Goal: Transaction & Acquisition: Purchase product/service

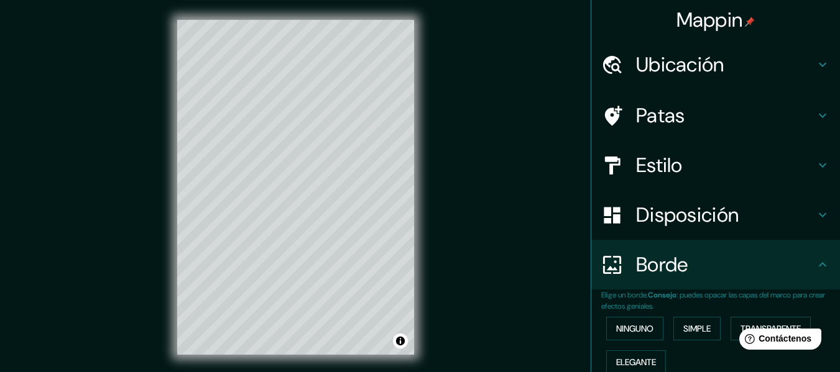
scroll to position [76, 0]
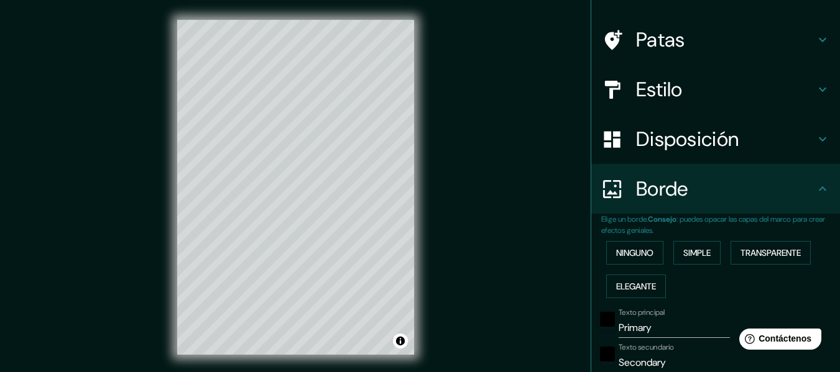
click at [782, 49] on h4 "Patas" at bounding box center [725, 39] width 179 height 25
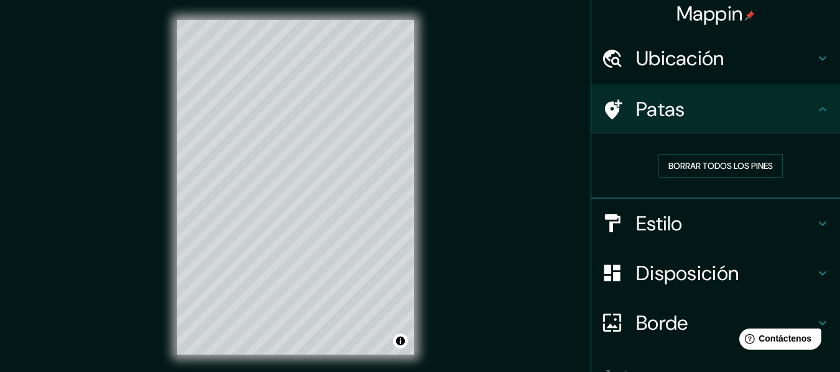
scroll to position [6, 0]
click at [741, 70] on h4 "Ubicación" at bounding box center [725, 59] width 179 height 25
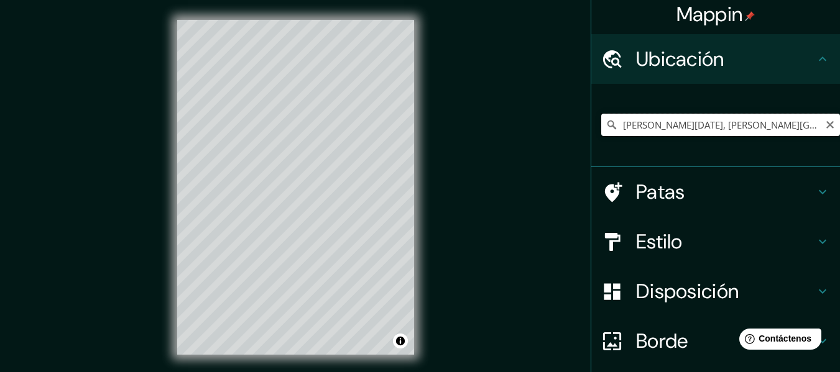
click at [782, 123] on input "[PERSON_NAME][DATE], [PERSON_NAME][GEOGRAPHIC_DATA][DATE], [GEOGRAPHIC_DATA]" at bounding box center [720, 125] width 239 height 22
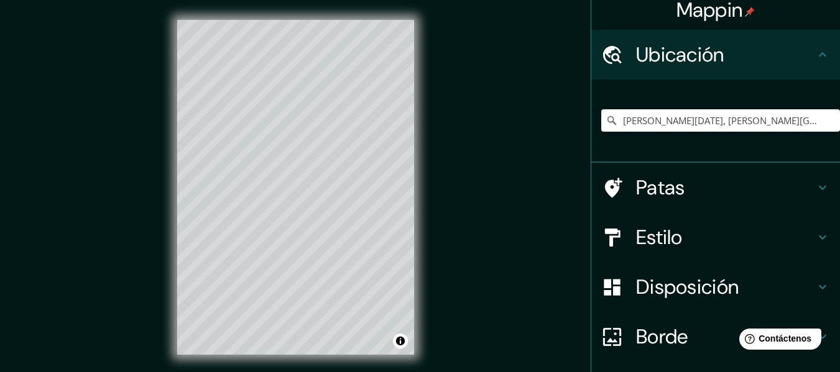
scroll to position [104, 0]
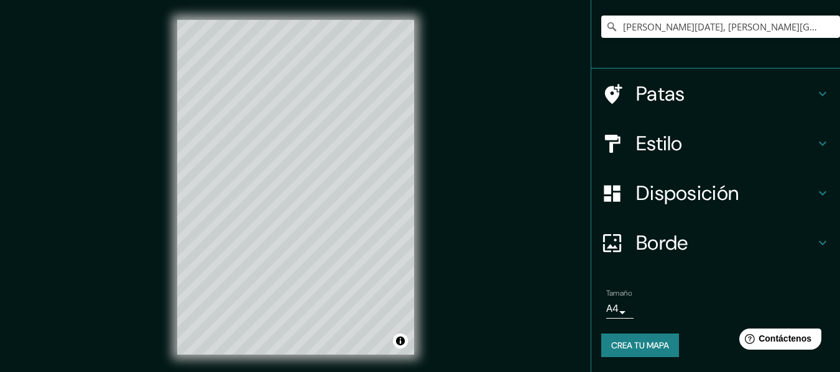
click at [606, 317] on body "Mappin Ubicación Santo Domingo, Santo Domingo de los Tsáchilas, Ecuador Patas E…" at bounding box center [420, 186] width 840 height 372
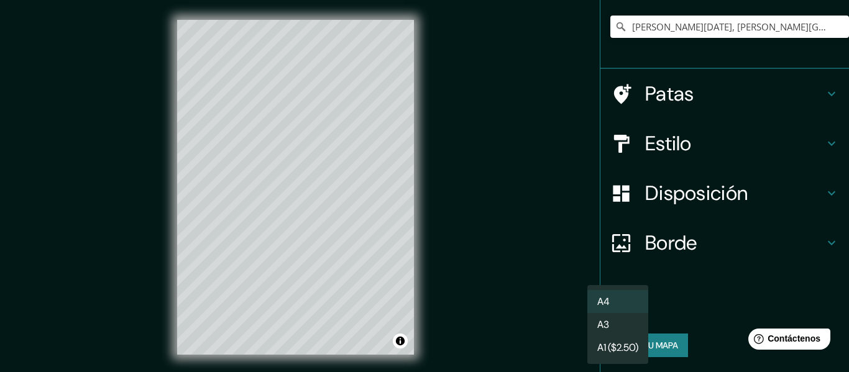
click at [617, 322] on li "A3" at bounding box center [618, 324] width 61 height 23
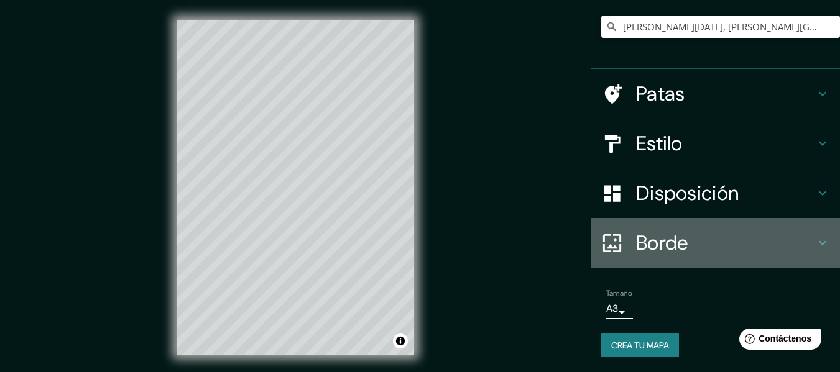
click at [662, 241] on font "Borde" at bounding box center [662, 243] width 52 height 26
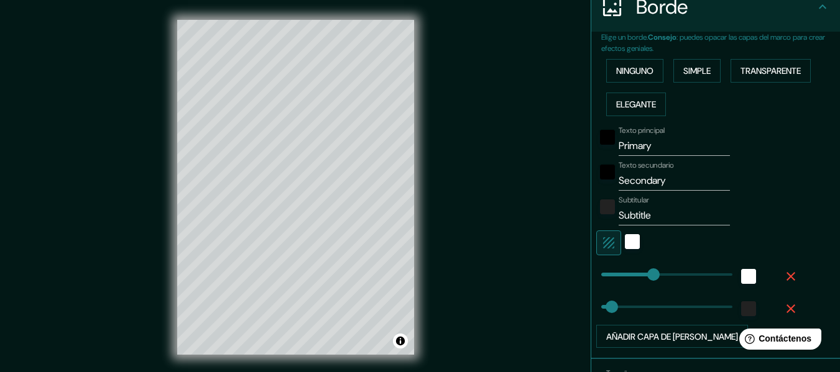
scroll to position [275, 0]
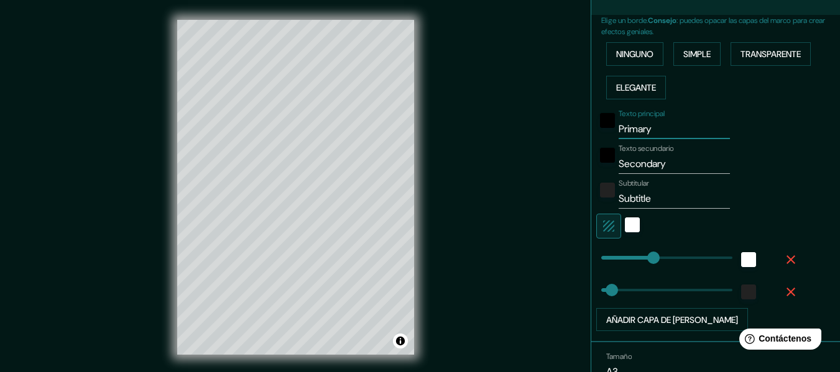
click at [677, 129] on input "Primary" at bounding box center [674, 129] width 111 height 20
type input "P"
type input "santo Domingo"
click at [668, 165] on input "Secondary" at bounding box center [674, 164] width 111 height 20
type input "S"
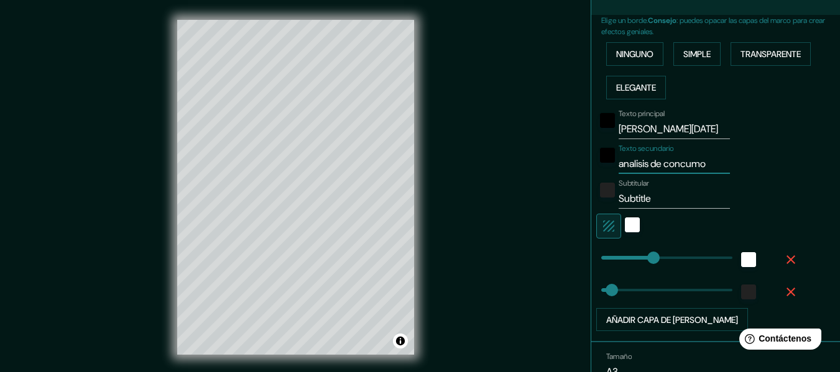
type input "analisis de concumo"
click at [668, 200] on input "Subtitle" at bounding box center [674, 199] width 111 height 20
type input "S"
type input "de agua"
click at [708, 164] on input "analisis de concumo" at bounding box center [674, 164] width 111 height 20
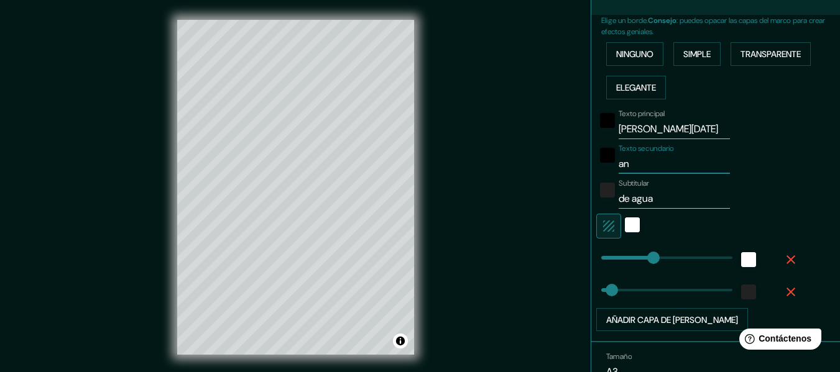
type input "a"
type input "la [PERSON_NAME]"
click at [654, 198] on input "de agua" at bounding box center [674, 199] width 111 height 20
type input "d"
click at [685, 168] on input "la [PERSON_NAME]" at bounding box center [674, 164] width 111 height 20
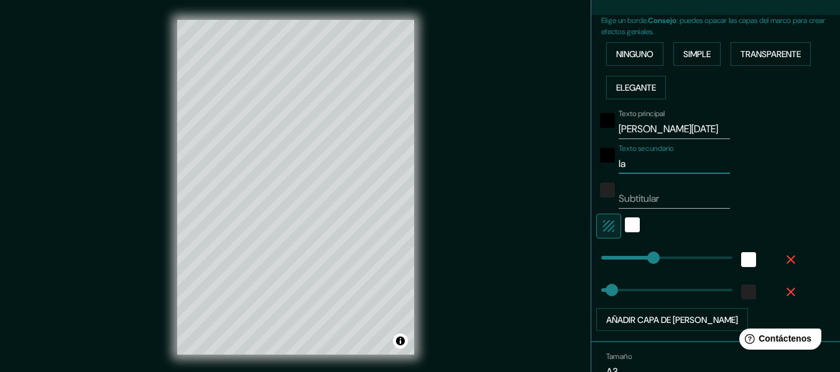
type input "l"
type input "abastecimiento de agua potable"
click at [667, 195] on input "Subtitular" at bounding box center [674, 199] width 111 height 20
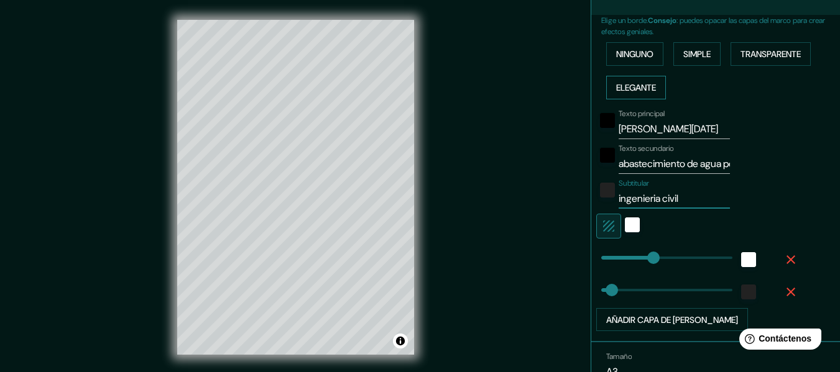
type input "ingenieria civil"
click at [637, 92] on font "Elegante" at bounding box center [636, 87] width 40 height 11
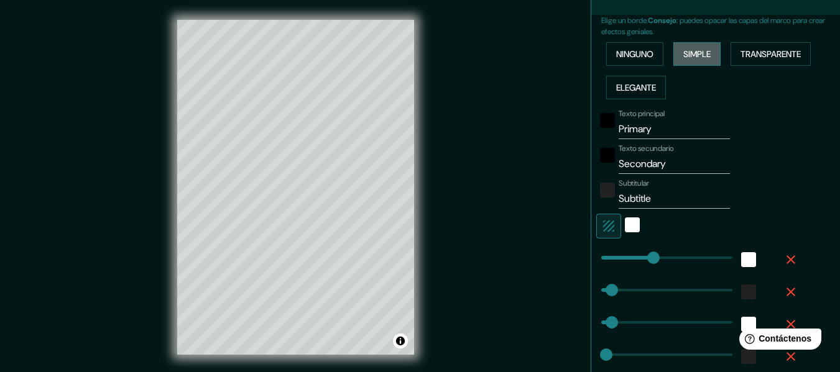
click at [688, 61] on font "Simple" at bounding box center [696, 54] width 27 height 16
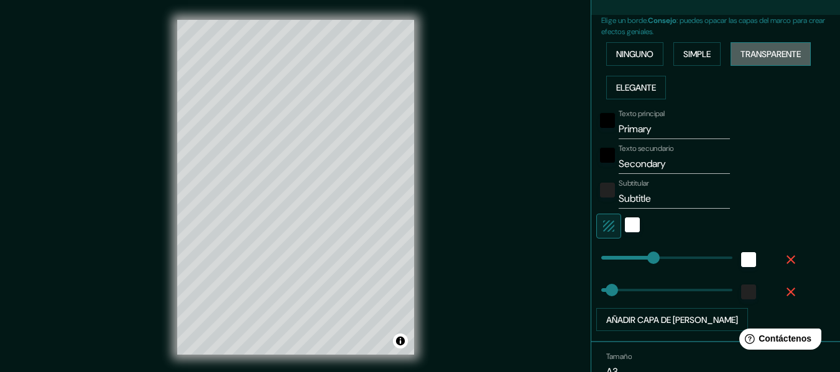
click at [746, 54] on font "Transparente" at bounding box center [771, 54] width 60 height 11
drag, startPoint x: 400, startPoint y: 341, endPoint x: 428, endPoint y: 349, distance: 28.5
click at [423, 349] on div "© Mapbox © OpenStreetMap Improve this map" at bounding box center [295, 187] width 277 height 375
click at [669, 124] on input "Primary" at bounding box center [674, 129] width 111 height 20
drag, startPoint x: 668, startPoint y: 125, endPoint x: 593, endPoint y: 131, distance: 75.5
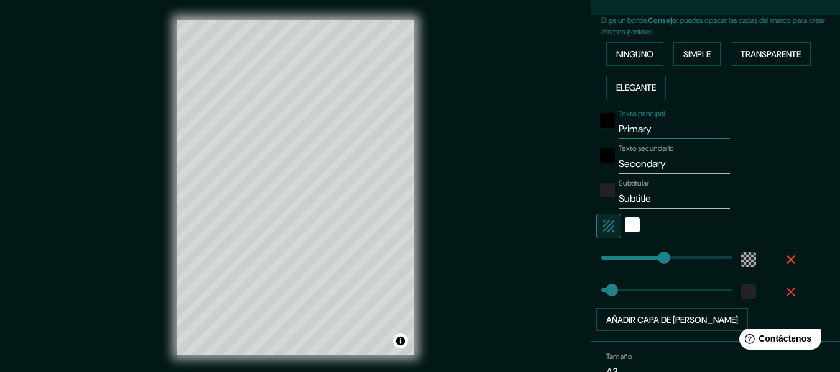
click at [596, 131] on div "Texto principal Primary" at bounding box center [698, 124] width 204 height 30
type input "183"
type input "30"
type input "a"
type input "183"
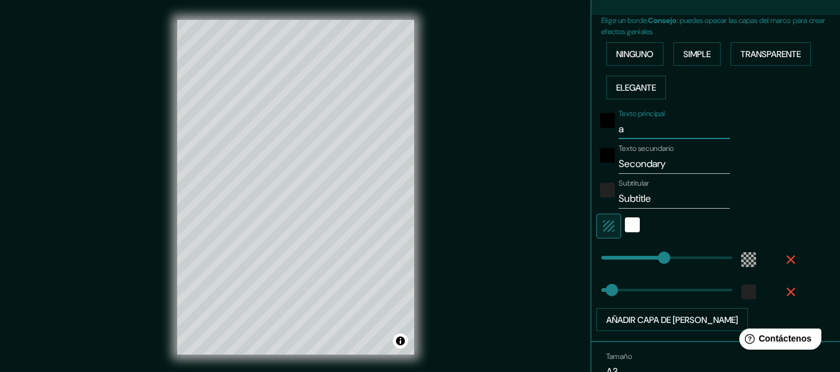
type input "30"
type input "ab"
type input "183"
type input "30"
type input "aba"
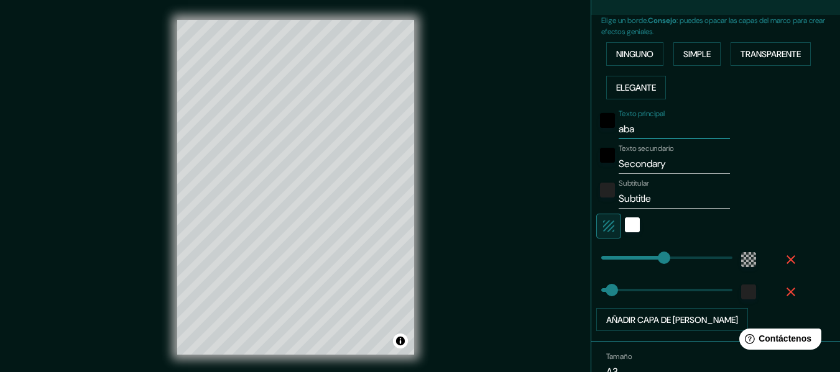
type input "183"
type input "30"
type input "abas"
type input "183"
type input "30"
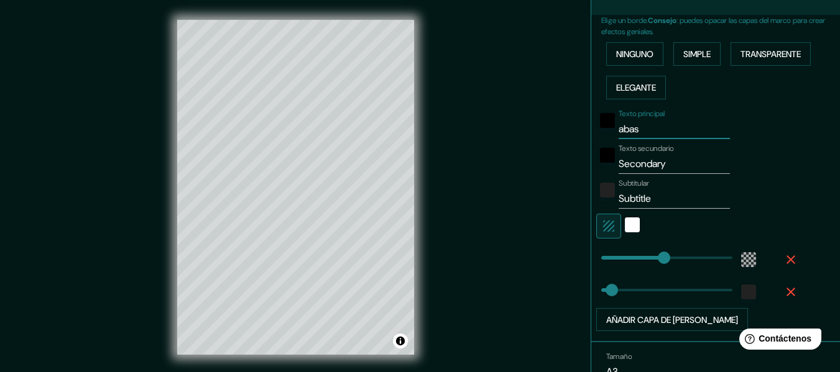
type input "abast"
type input "183"
type input "30"
type input "abaste"
type input "183"
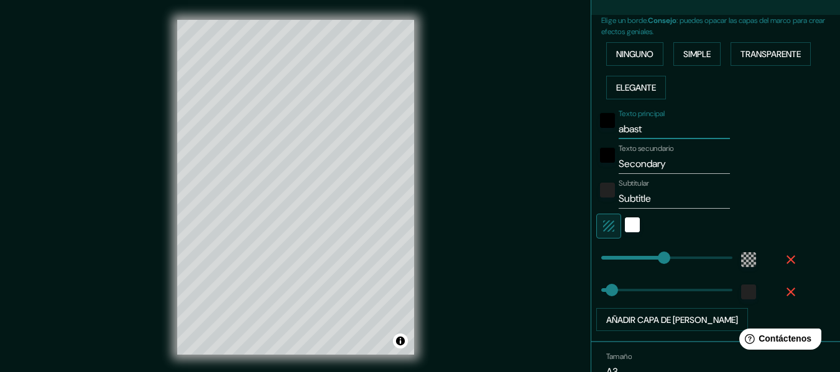
type input "30"
type input "abastec"
type input "183"
type input "30"
type input "abasteci"
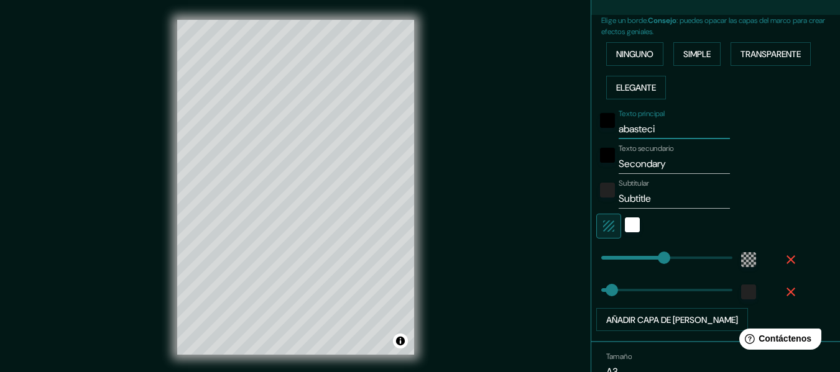
type input "183"
type input "30"
type input "abastecim"
type input "183"
type input "30"
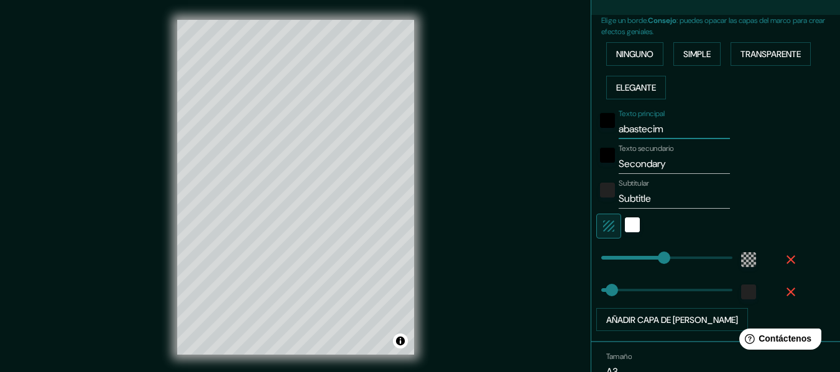
type input "abastecimi"
type input "183"
type input "30"
type input "abastecimien"
type input "183"
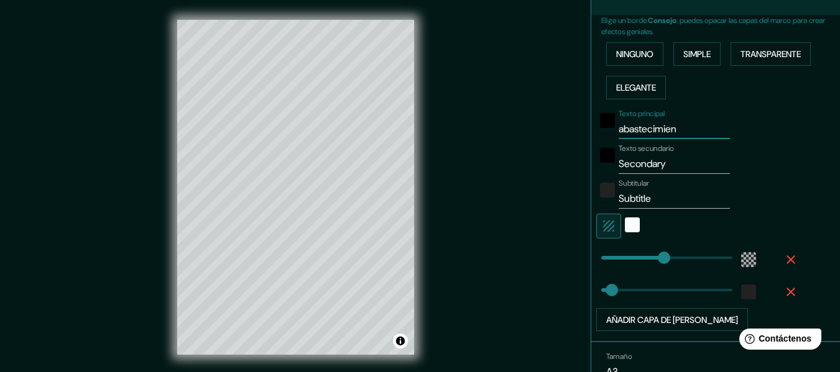
type input "30"
type input "abastecimient"
type input "183"
type input "30"
type input "abastecimien"
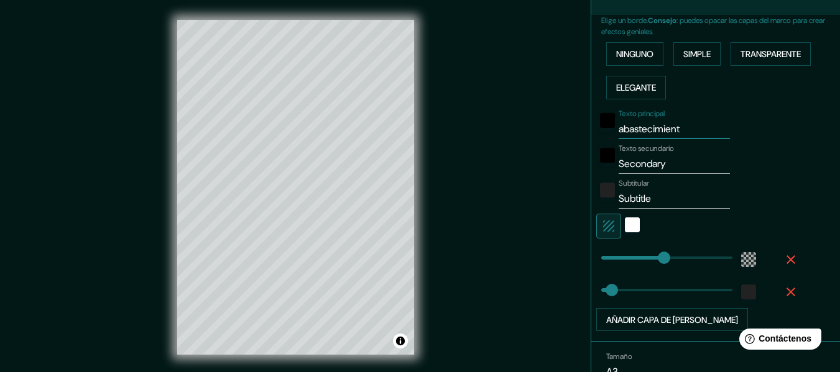
type input "183"
type input "30"
type input "abastecimient"
type input "183"
type input "30"
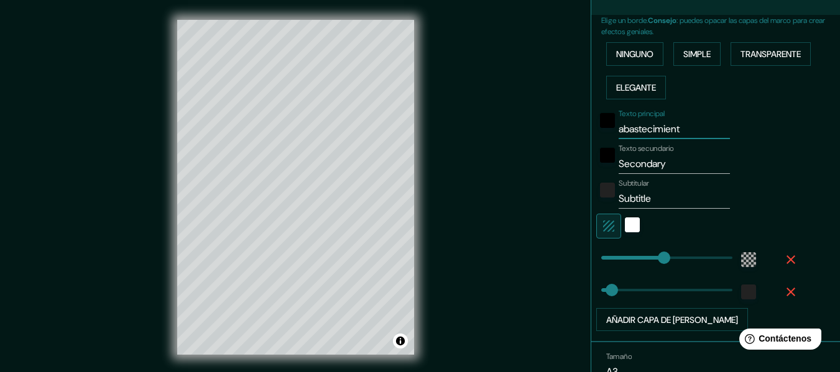
type input "abastecimien"
type input "183"
type input "30"
type input "a"
type input "183"
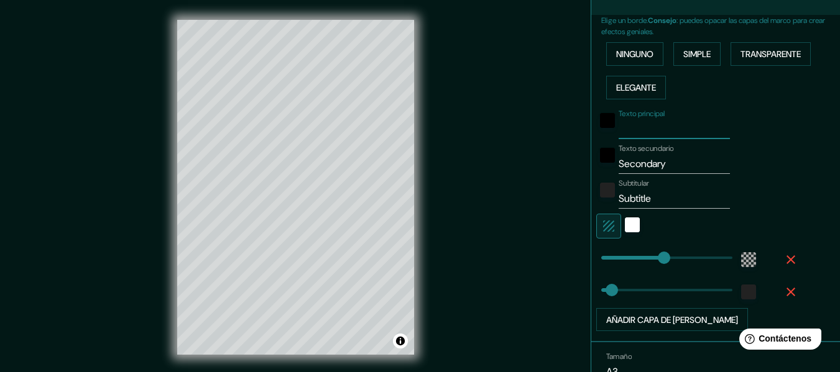
type input "30"
type input "s"
type input "183"
type input "30"
type input "sa"
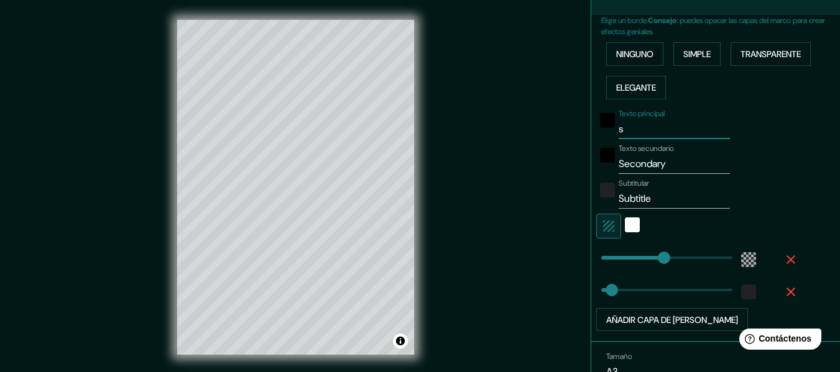
type input "183"
type input "30"
type input "san"
type input "183"
type input "30"
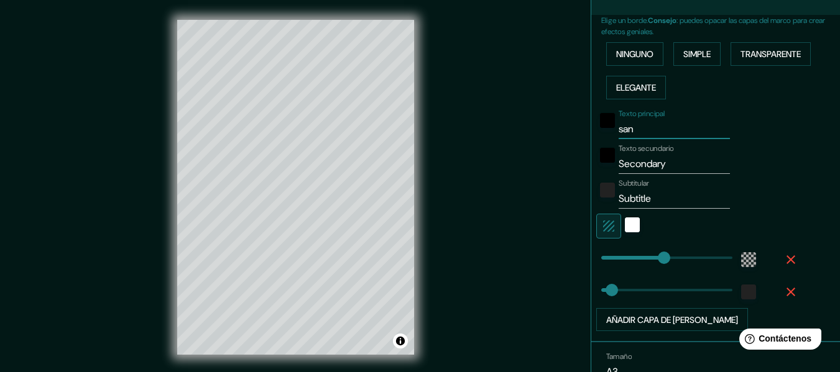
type input "sant"
type input "183"
type input "30"
type input "santo"
type input "183"
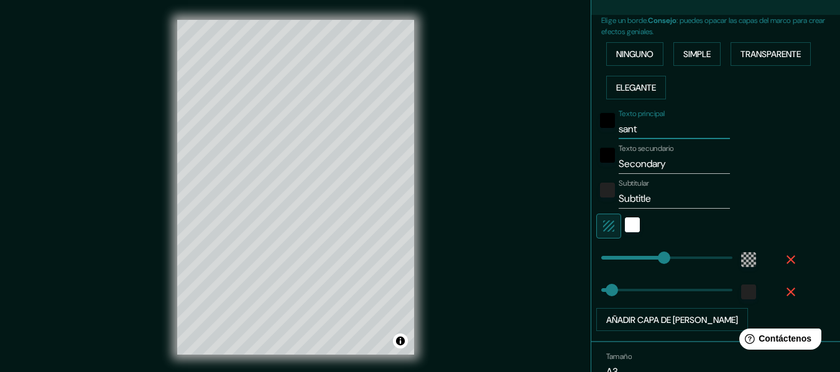
type input "30"
type input "santo"
type input "183"
type input "30"
type input "santo d"
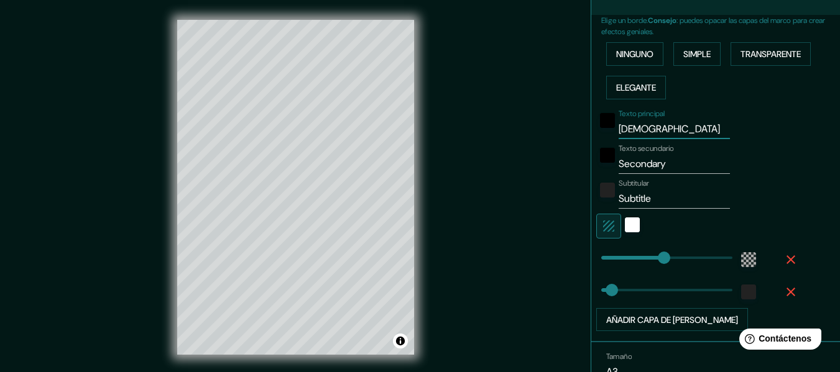
type input "183"
type input "30"
type input "santo do"
type input "183"
type input "30"
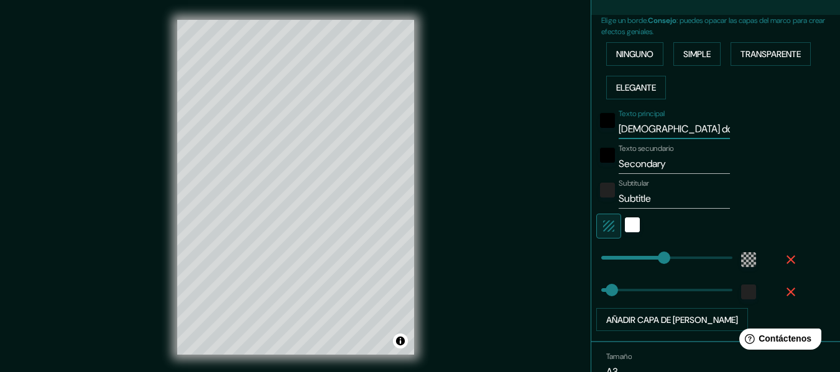
type input "santo dom"
type input "183"
type input "30"
type input "santo domi"
type input "183"
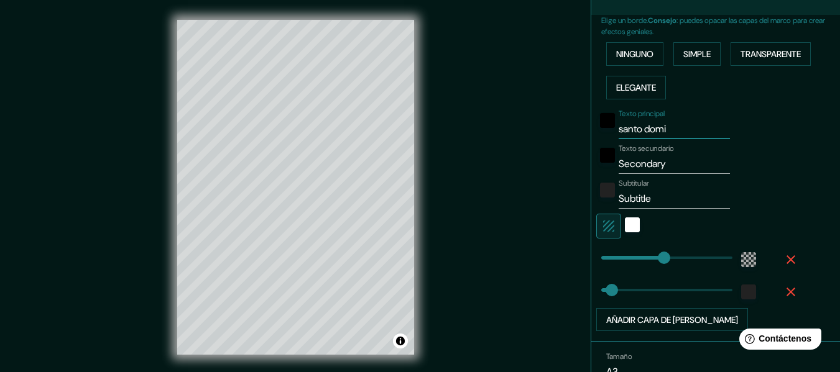
type input "30"
type input "santo domin"
type input "183"
type input "30"
type input "santo domingo"
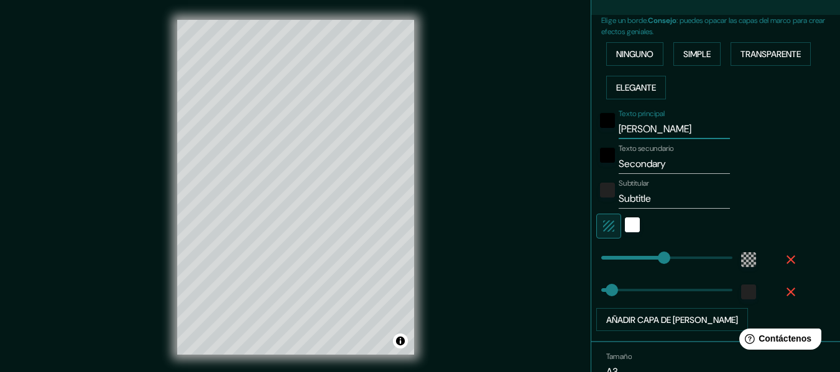
type input "183"
type input "30"
type input "santo domingo"
click at [664, 164] on input "Secondary" at bounding box center [674, 164] width 111 height 20
type input "Secondar"
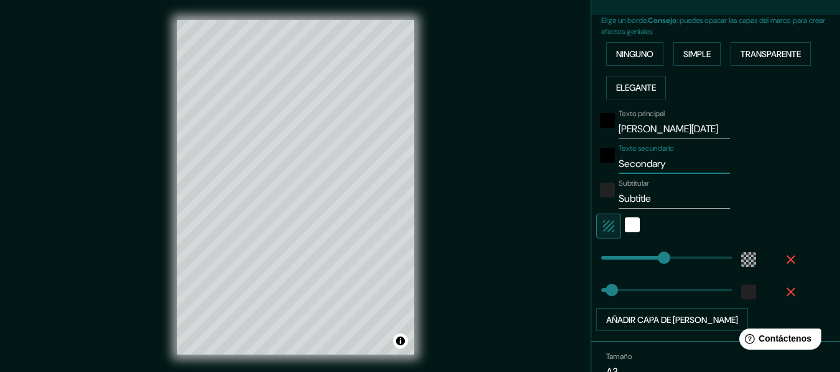
type input "183"
type input "30"
type input "S"
type input "183"
type input "30"
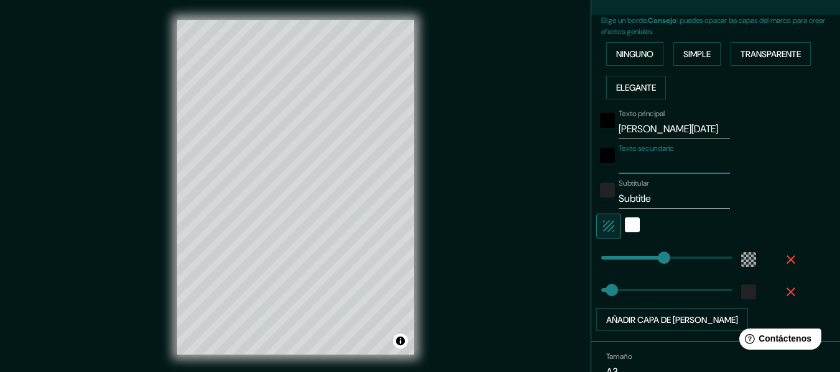
type input "a"
type input "183"
type input "30"
type input "ab"
type input "183"
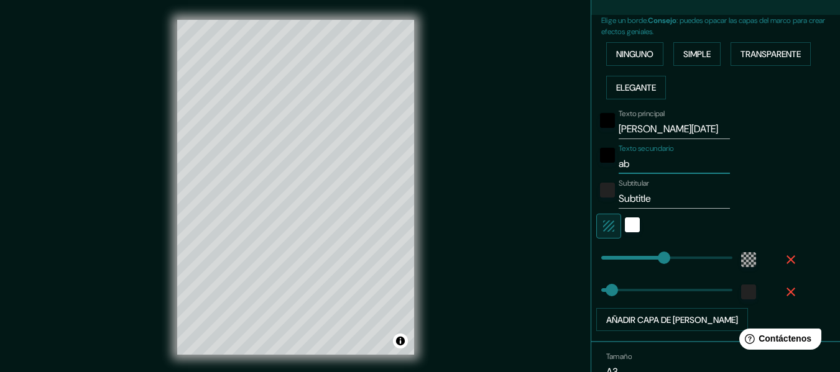
type input "30"
type input "aba"
type input "183"
type input "30"
type input "abas"
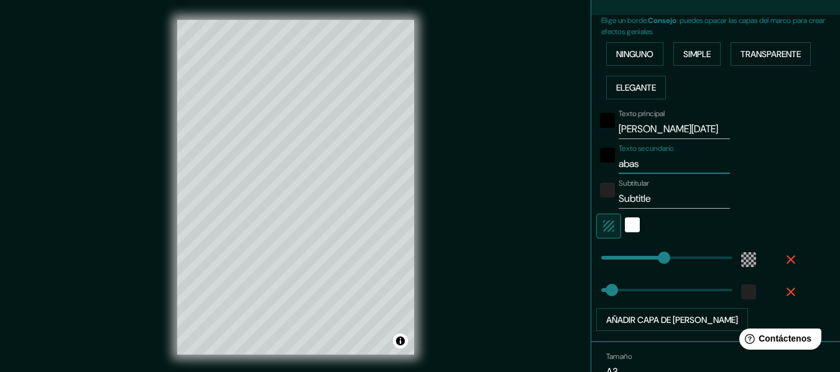
type input "183"
type input "30"
type input "abast"
type input "183"
type input "30"
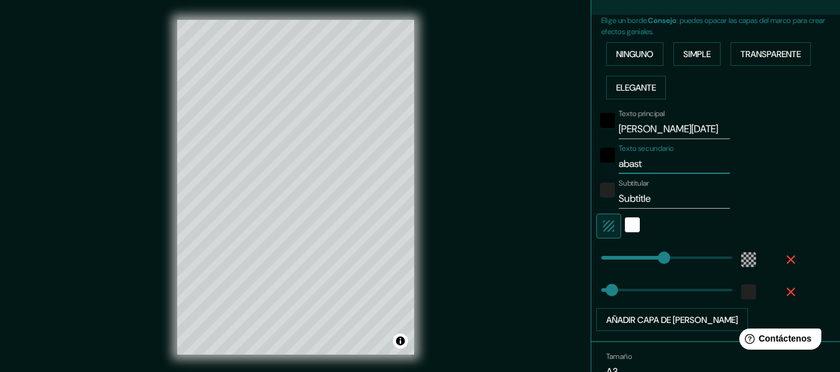
type input "abaste"
type input "183"
type input "30"
type input "abastec"
type input "183"
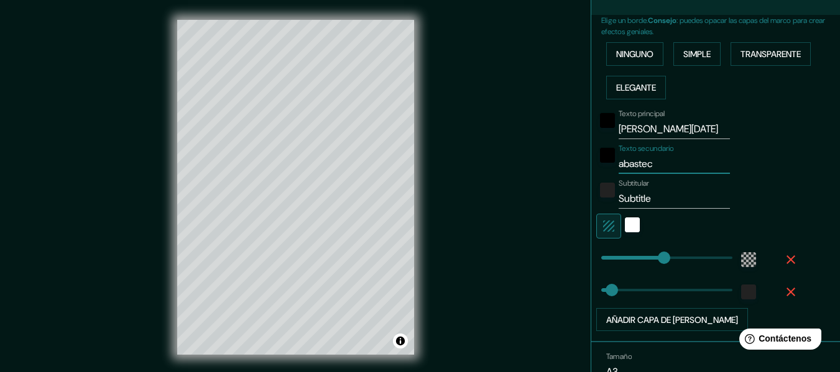
type input "30"
type input "abasteci"
type input "183"
type input "30"
type input "abastecim"
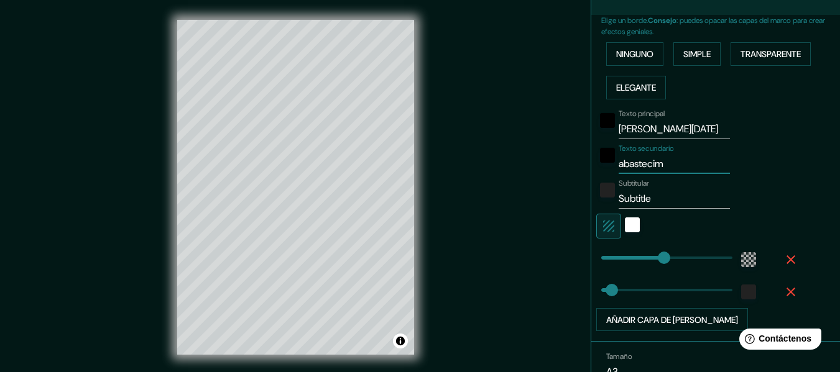
type input "183"
type input "30"
type input "abastecimi"
type input "183"
type input "30"
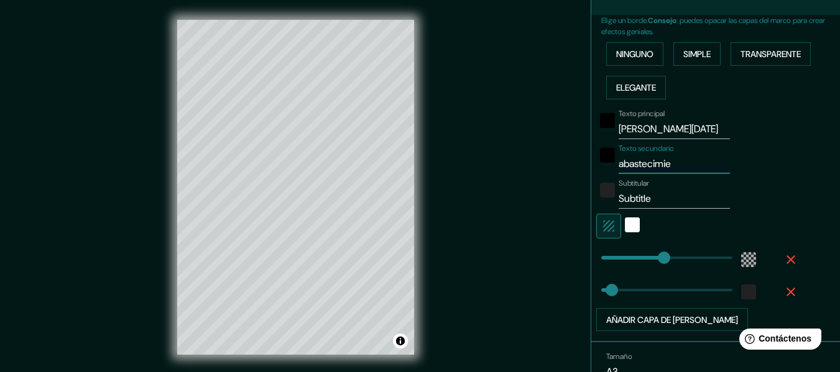
type input "abastecimien"
type input "183"
type input "30"
type input "abastecimient"
type input "183"
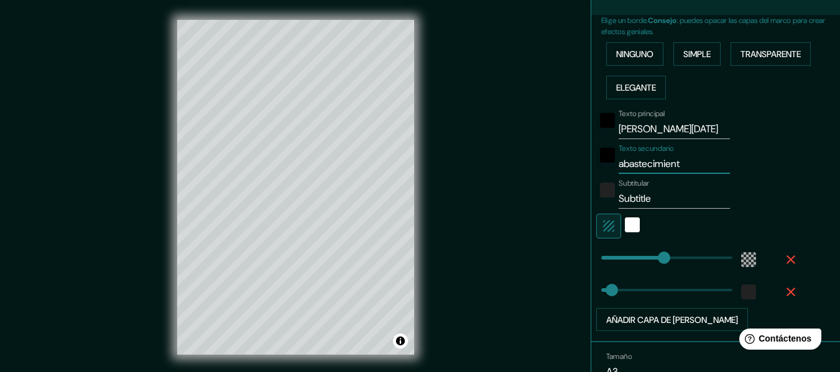
type input "30"
type input "abastecimiento"
type input "183"
type input "30"
type input "abastecimiento"
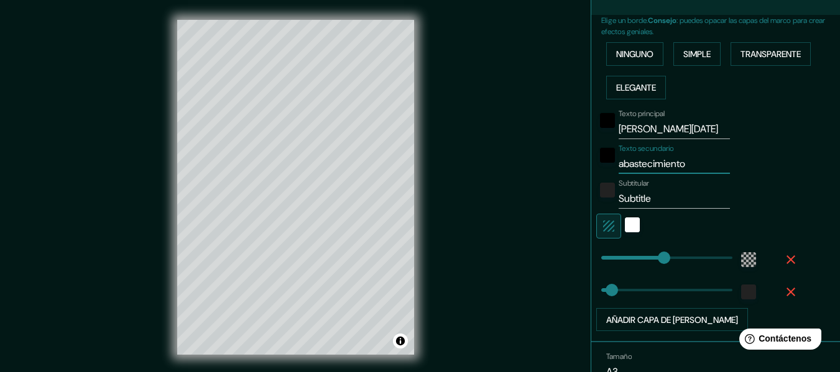
type input "183"
type input "30"
type input "abastecimiento d"
type input "183"
type input "30"
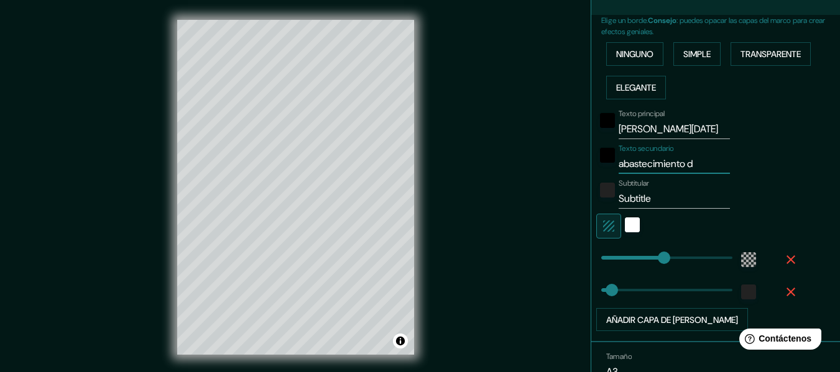
type input "abastecimiento de"
type input "183"
type input "30"
type input "abastecimiento de"
type input "183"
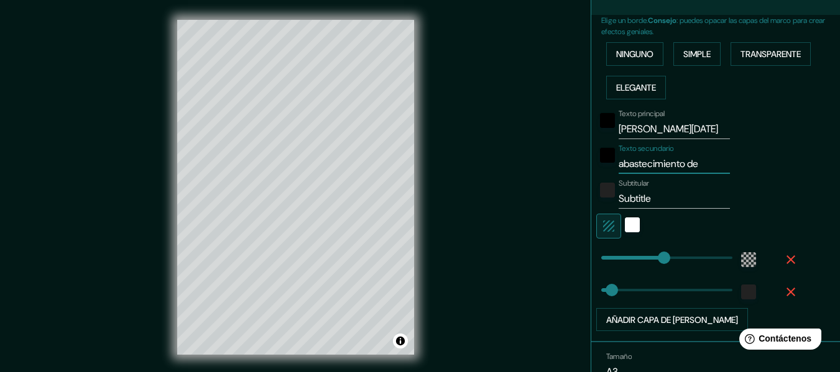
type input "30"
type input "abastecimiento de a"
type input "183"
type input "30"
type input "abastecimiento de ag"
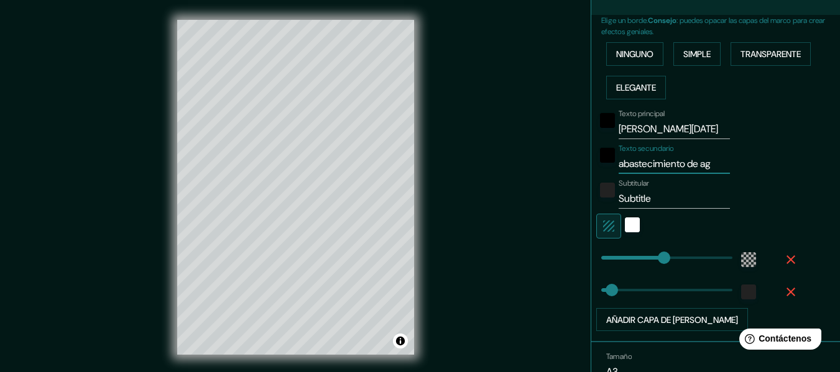
type input "183"
type input "30"
type input "abastecimiento de agu"
type input "183"
type input "30"
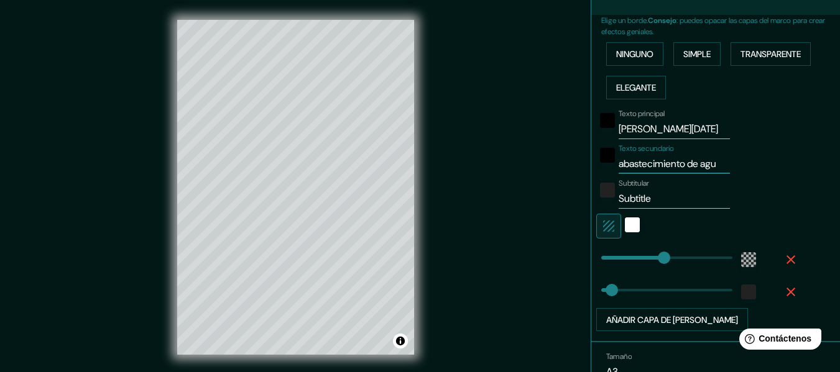
type input "abastecimiento de agua"
type input "183"
type input "30"
type input "abastecimiento de agua"
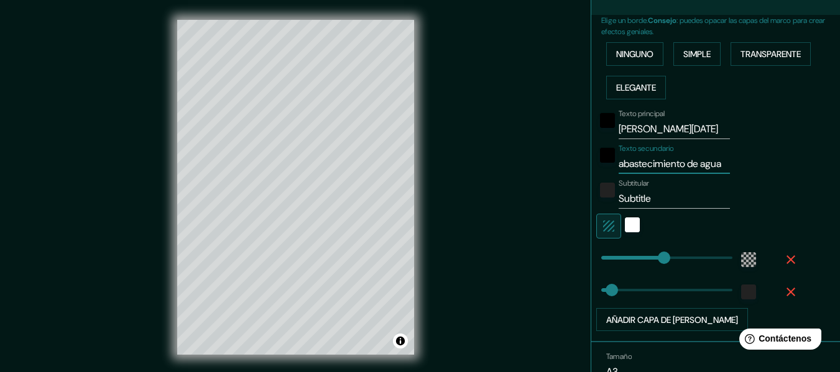
type input "183"
type input "30"
type input "abastecimiento de agua p"
type input "183"
type input "30"
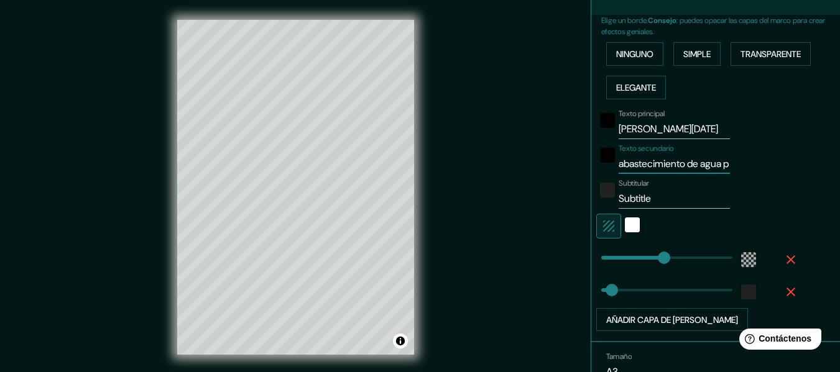
type input "abastecimiento de agua po"
type input "183"
type input "30"
type input "abastecimiento de agua pot"
type input "183"
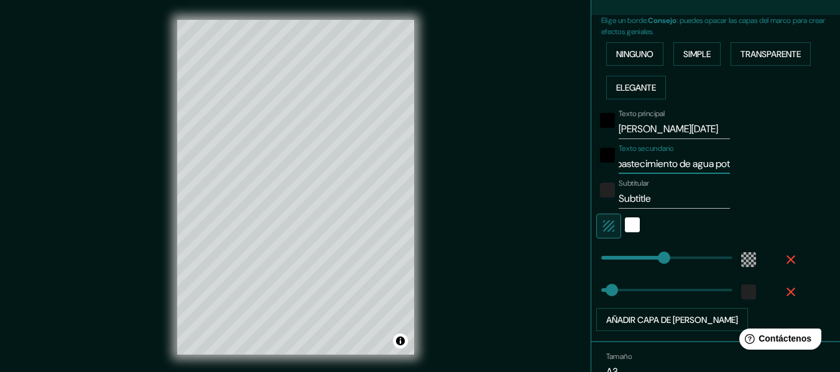
type input "30"
type input "abastecimiento de agua pota"
type input "183"
type input "30"
type input "abastecimiento de agua potab"
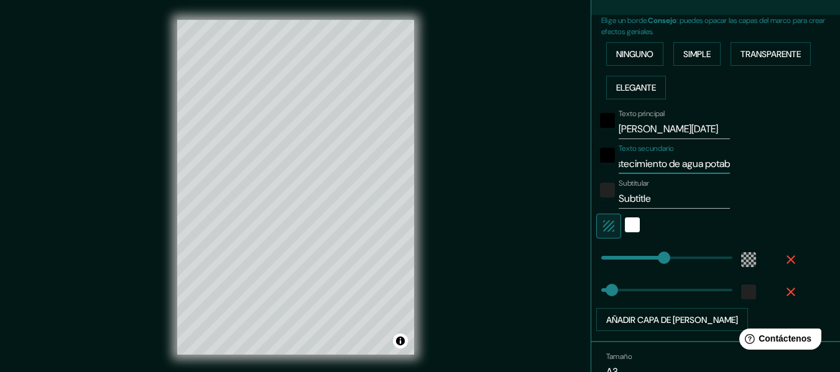
type input "183"
type input "30"
type input "abastecimiento de agua potabl"
type input "183"
type input "30"
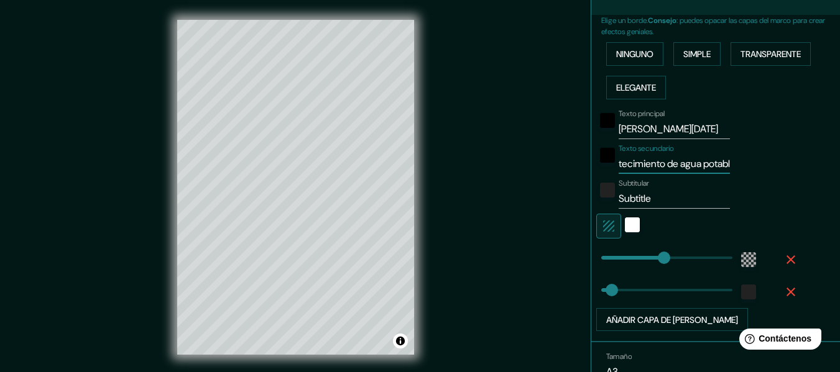
type input "abastecimiento de agua potable"
type input "183"
type input "30"
type input "abastecimiento de agua potable"
type input "183"
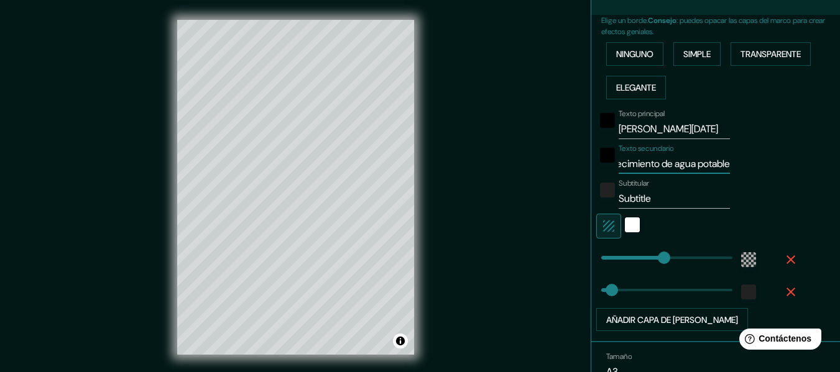
type input "30"
type input "abastecimiento de agua potable"
click at [703, 198] on input "Subtitle" at bounding box center [674, 199] width 111 height 20
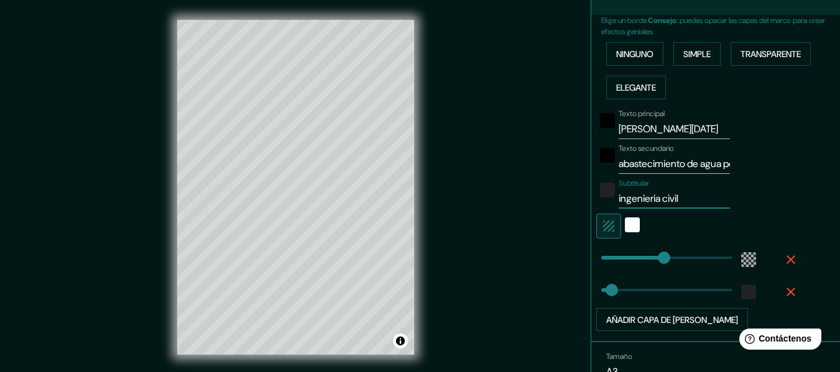
click at [627, 195] on input "ingenieria civil" at bounding box center [674, 199] width 111 height 20
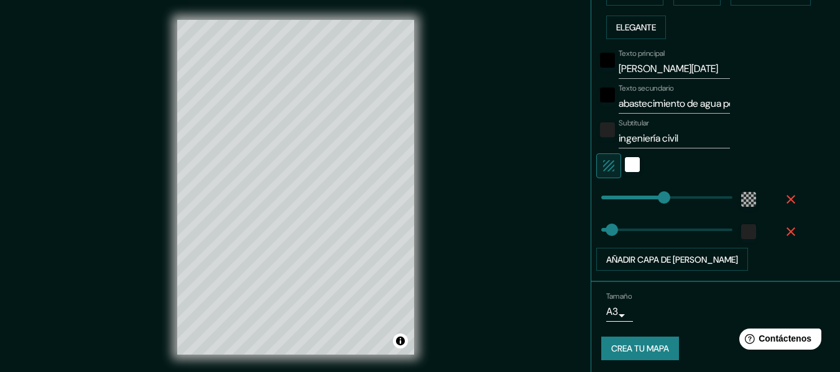
scroll to position [338, 0]
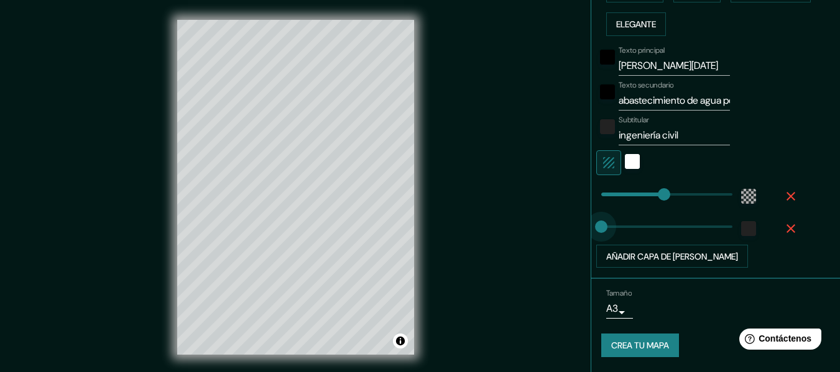
drag, startPoint x: 604, startPoint y: 227, endPoint x: 692, endPoint y: 193, distance: 94.1
drag, startPoint x: 591, startPoint y: 228, endPoint x: 603, endPoint y: 227, distance: 11.9
drag, startPoint x: 657, startPoint y: 190, endPoint x: 720, endPoint y: 202, distance: 64.0
drag, startPoint x: 717, startPoint y: 201, endPoint x: 678, endPoint y: 201, distance: 39.2
drag, startPoint x: 677, startPoint y: 201, endPoint x: 657, endPoint y: 201, distance: 19.3
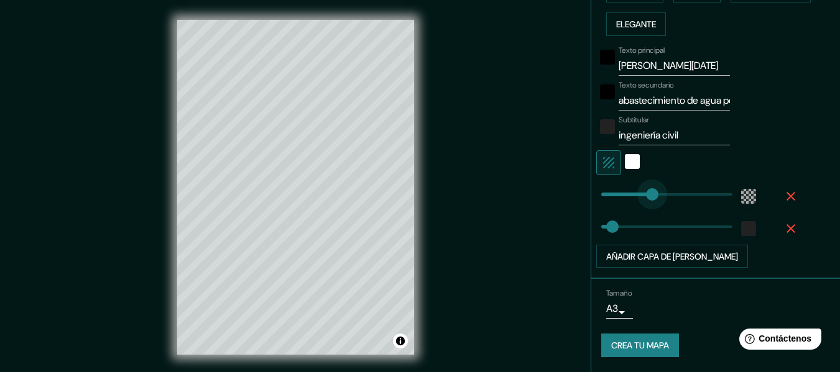
drag, startPoint x: 655, startPoint y: 201, endPoint x: 643, endPoint y: 198, distance: 12.7
drag, startPoint x: 643, startPoint y: 198, endPoint x: 630, endPoint y: 197, distance: 13.1
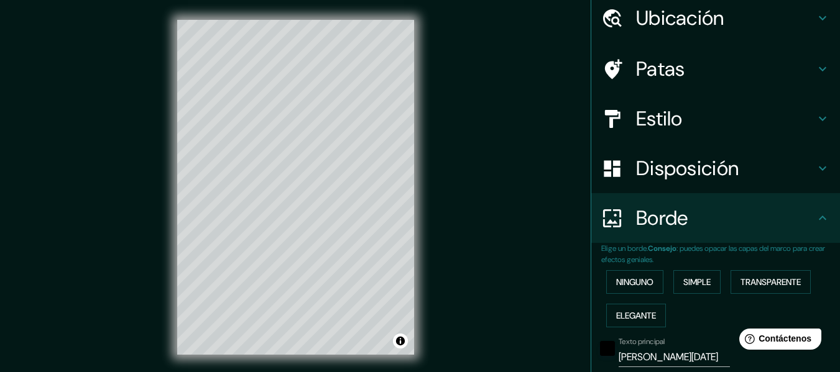
scroll to position [48, 0]
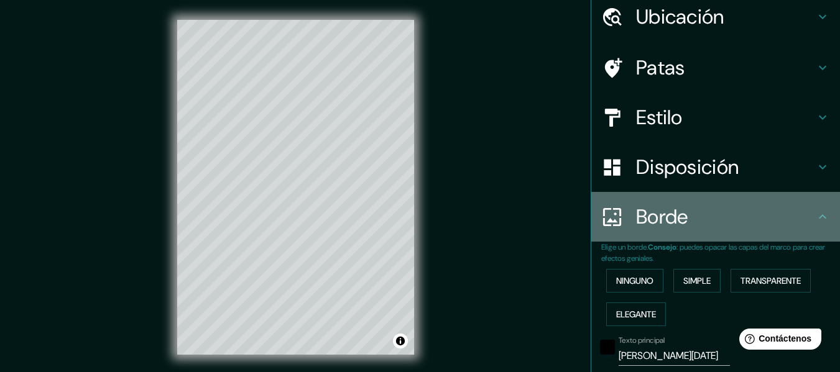
click at [779, 216] on h4 "Borde" at bounding box center [725, 217] width 179 height 25
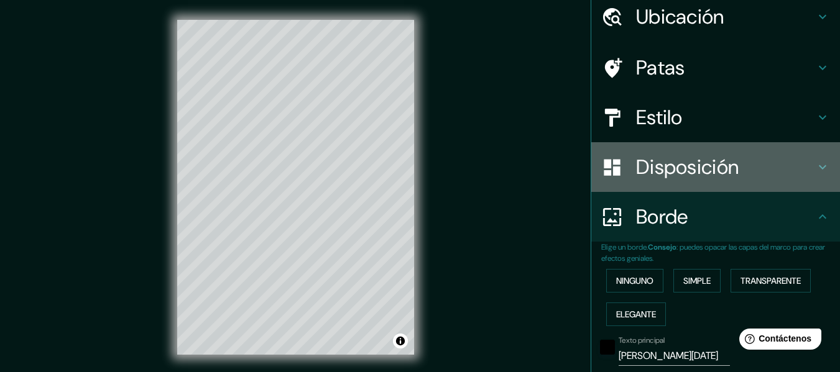
click at [784, 182] on div "Disposición" at bounding box center [715, 167] width 249 height 50
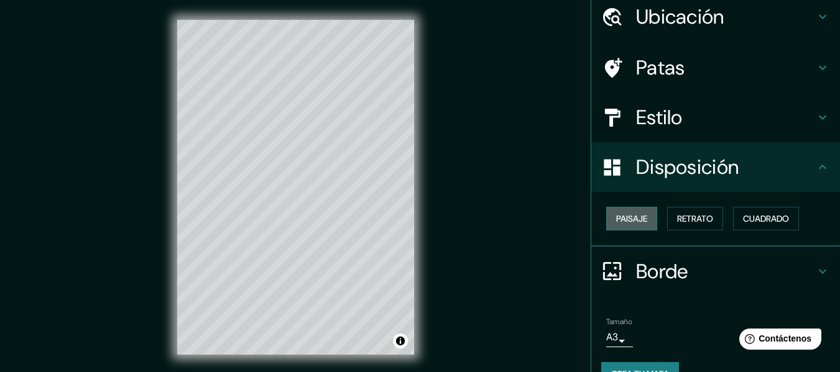
click at [639, 220] on font "Paisaje" at bounding box center [631, 218] width 31 height 11
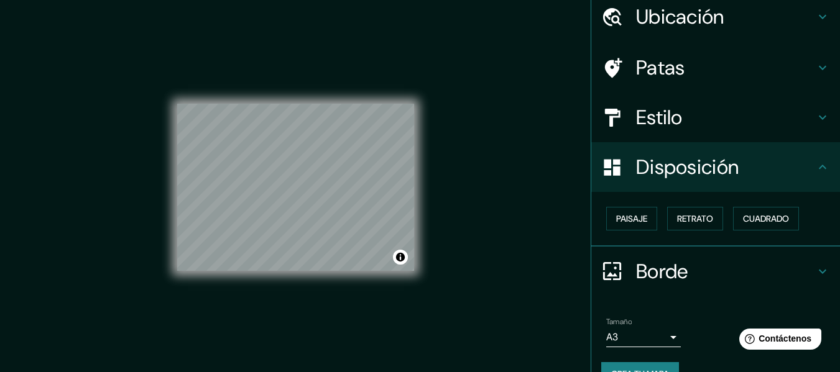
click at [682, 231] on div "Paisaje Retrato Cuadrado" at bounding box center [720, 219] width 239 height 34
click at [695, 225] on font "Retrato" at bounding box center [695, 219] width 36 height 16
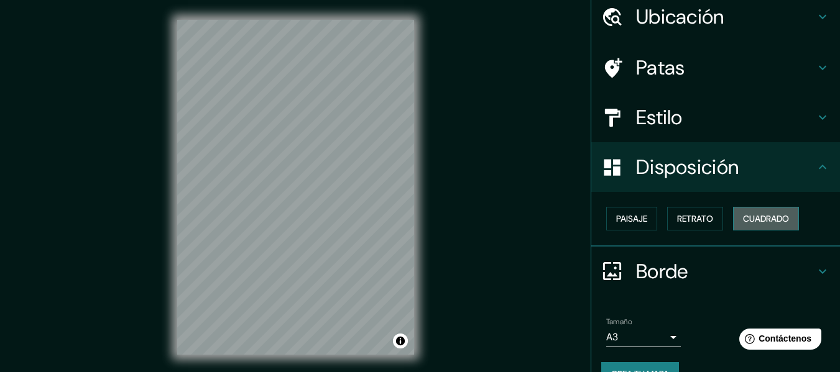
click at [751, 216] on font "Cuadrado" at bounding box center [766, 218] width 46 height 11
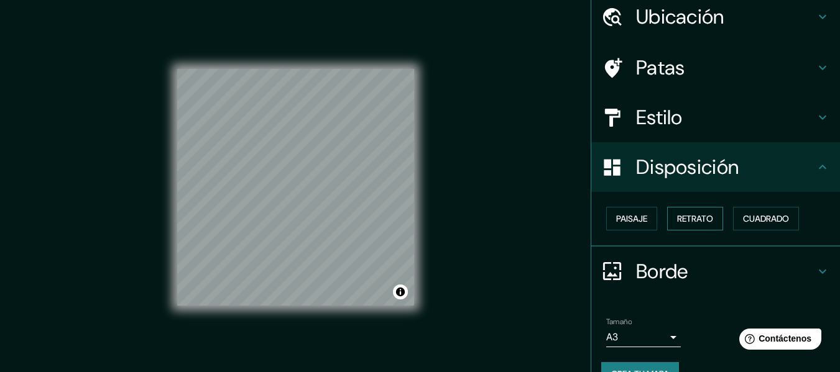
click at [703, 212] on font "Retrato" at bounding box center [695, 219] width 36 height 16
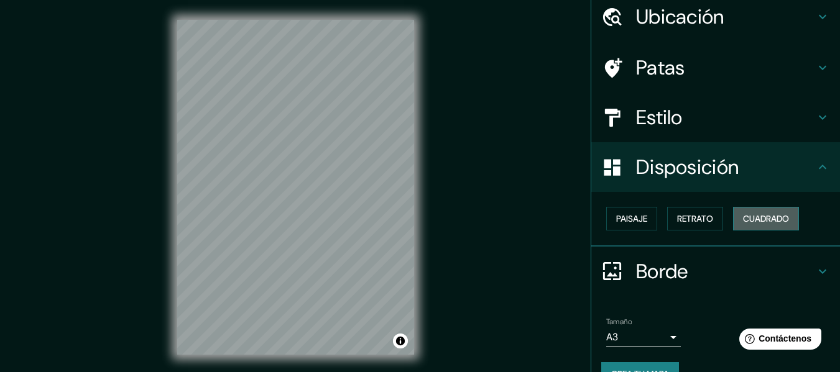
click at [780, 228] on button "Cuadrado" at bounding box center [766, 219] width 66 height 24
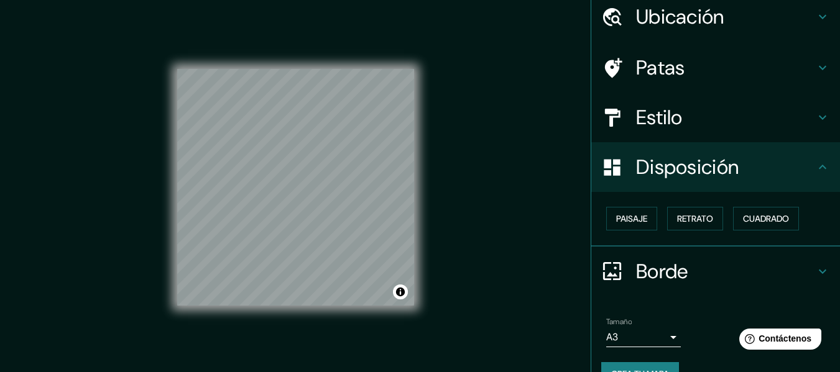
click at [722, 223] on div "Paisaje Retrato Cuadrado" at bounding box center [720, 219] width 239 height 34
click at [683, 220] on font "Retrato" at bounding box center [695, 218] width 36 height 11
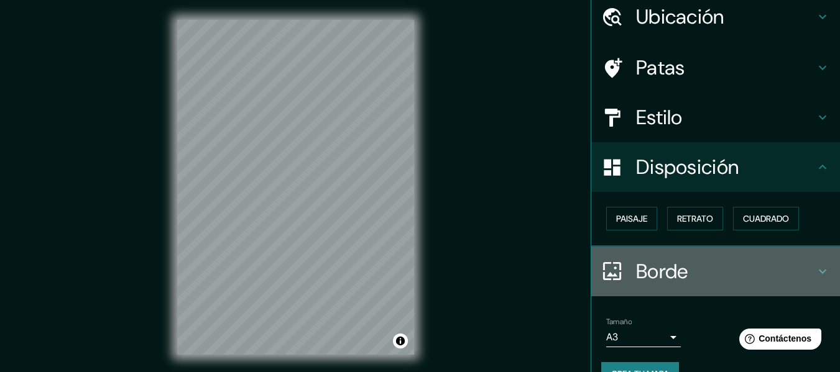
click at [713, 262] on h4 "Borde" at bounding box center [725, 271] width 179 height 25
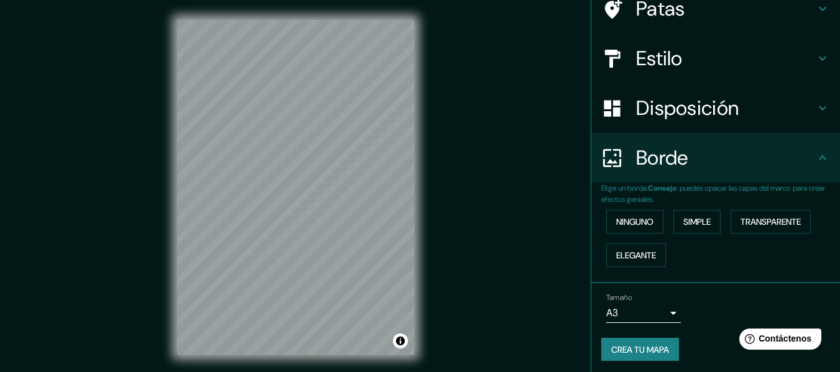
scroll to position [111, 0]
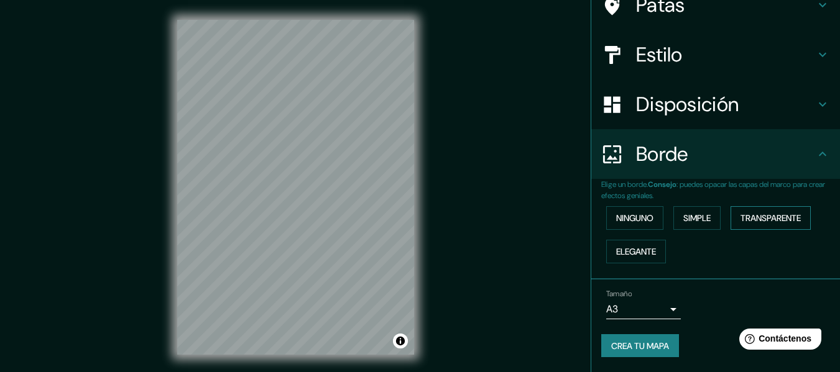
click at [785, 223] on font "Transparente" at bounding box center [771, 218] width 60 height 11
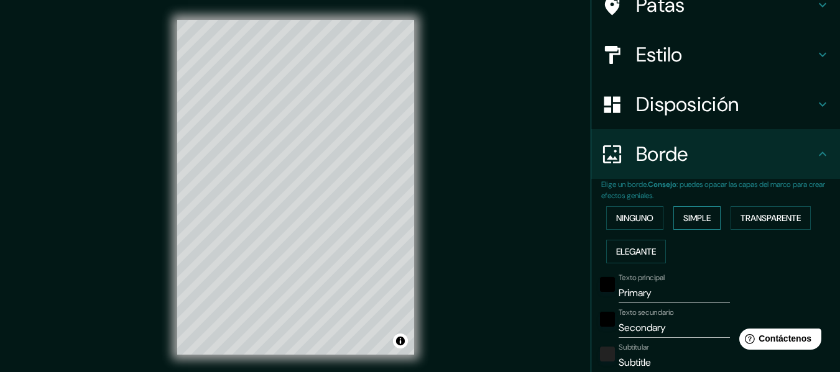
click at [710, 216] on button "Simple" at bounding box center [696, 218] width 47 height 24
click at [642, 210] on font "Ninguno" at bounding box center [634, 218] width 37 height 16
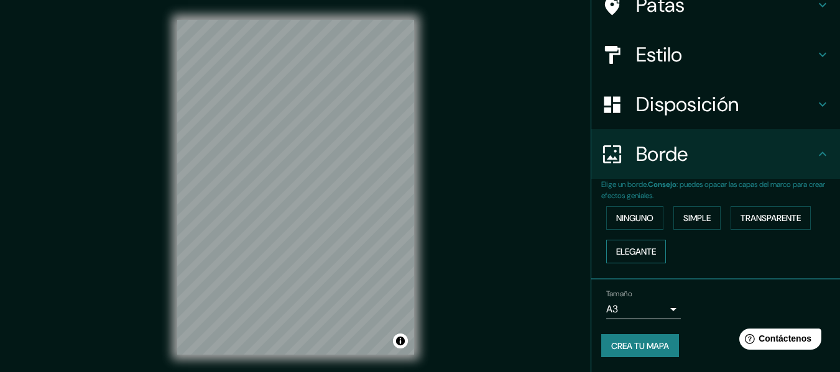
click at [648, 248] on font "Elegante" at bounding box center [636, 251] width 40 height 11
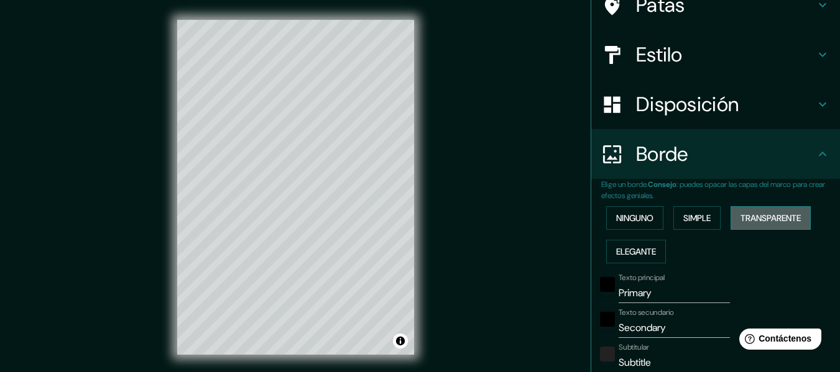
click at [752, 223] on font "Transparente" at bounding box center [771, 218] width 60 height 11
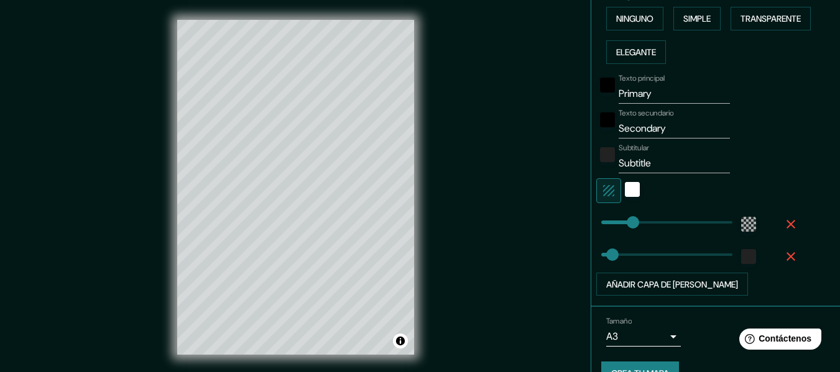
scroll to position [338, 0]
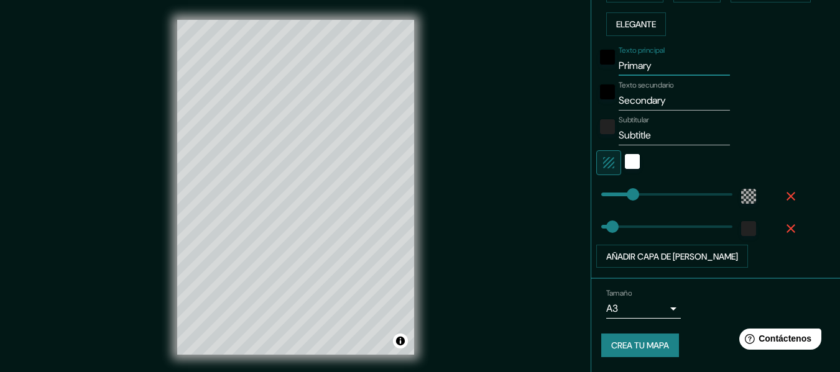
click at [679, 70] on input "Primary" at bounding box center [674, 66] width 111 height 20
click at [673, 95] on input "Secondary" at bounding box center [674, 101] width 111 height 20
click at [652, 136] on input "Subtitle" at bounding box center [674, 136] width 111 height 20
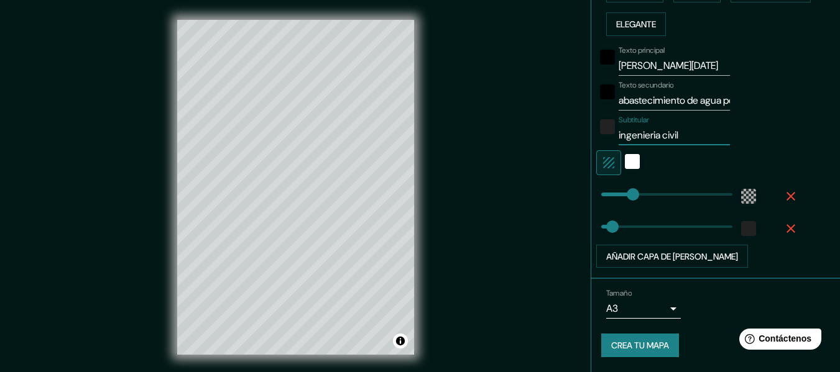
click at [634, 136] on input "ingenieria civil" at bounding box center [674, 136] width 111 height 20
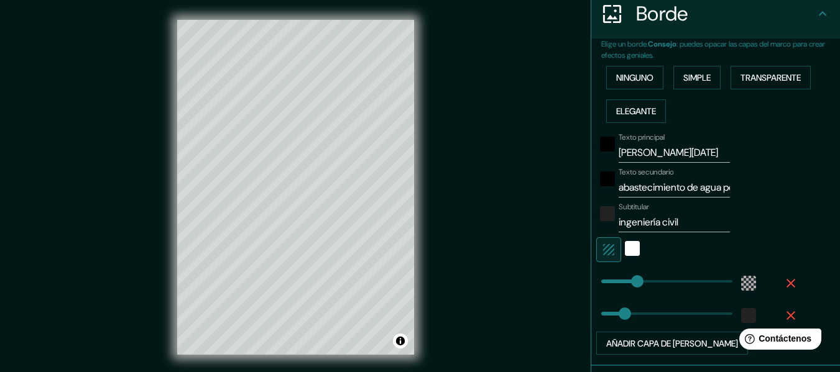
scroll to position [338, 0]
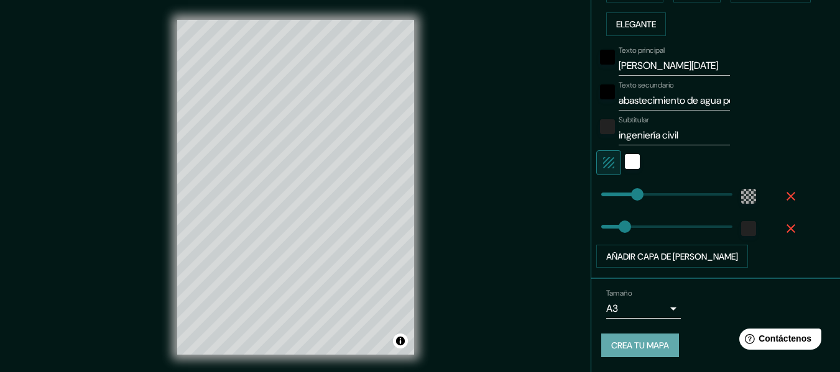
click at [618, 349] on font "Crea tu mapa" at bounding box center [640, 346] width 58 height 11
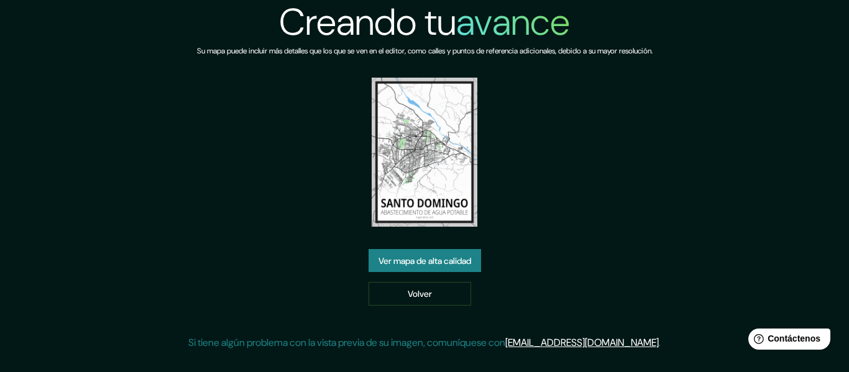
click at [458, 188] on img at bounding box center [425, 152] width 106 height 149
click at [437, 217] on img at bounding box center [425, 152] width 106 height 149
click at [438, 264] on font "Ver mapa de alta calidad" at bounding box center [425, 261] width 93 height 11
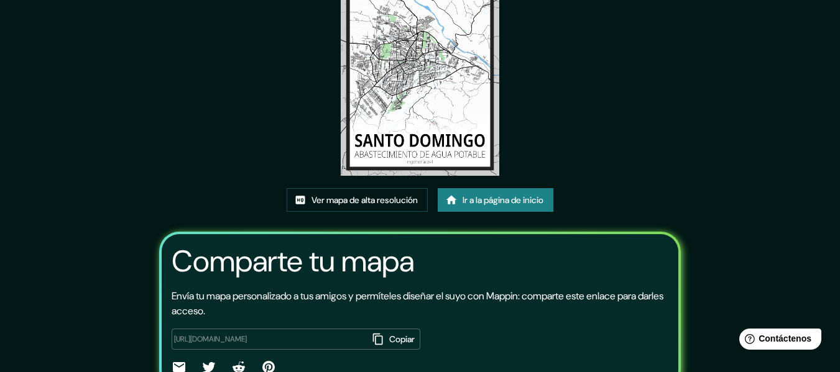
scroll to position [164, 0]
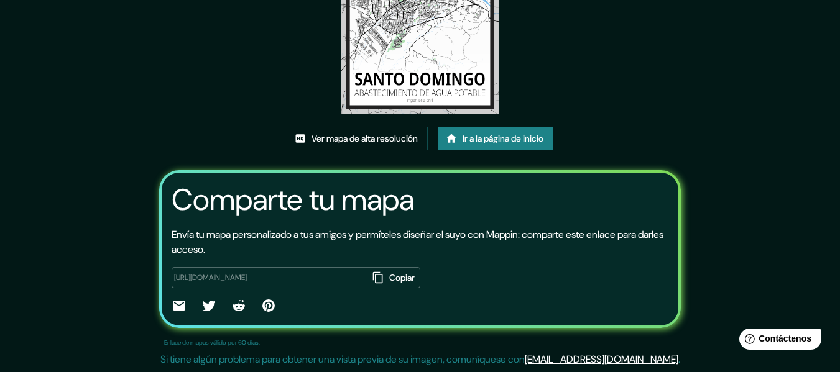
click at [415, 77] on img at bounding box center [420, 2] width 158 height 223
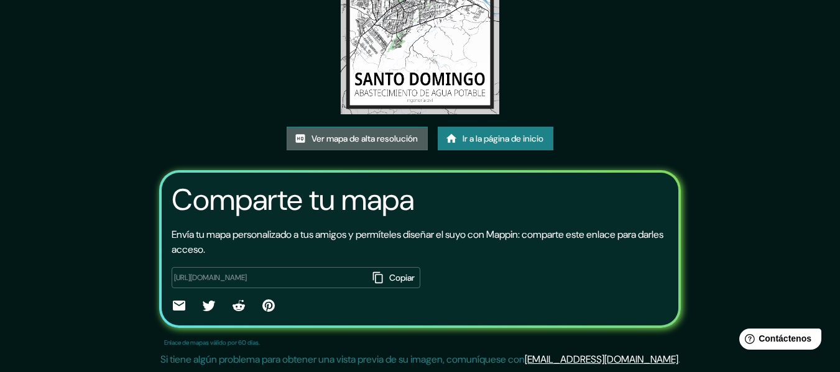
click at [367, 142] on font "Ver mapa de alta resolución" at bounding box center [365, 139] width 106 height 11
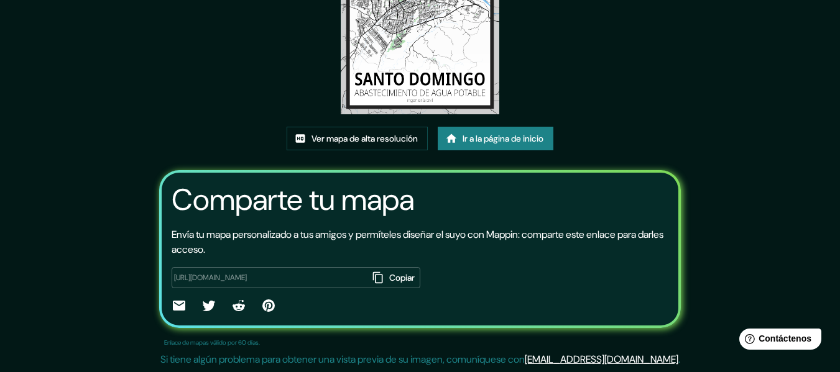
click at [492, 141] on font "Ir a la página de inicio" at bounding box center [503, 139] width 81 height 11
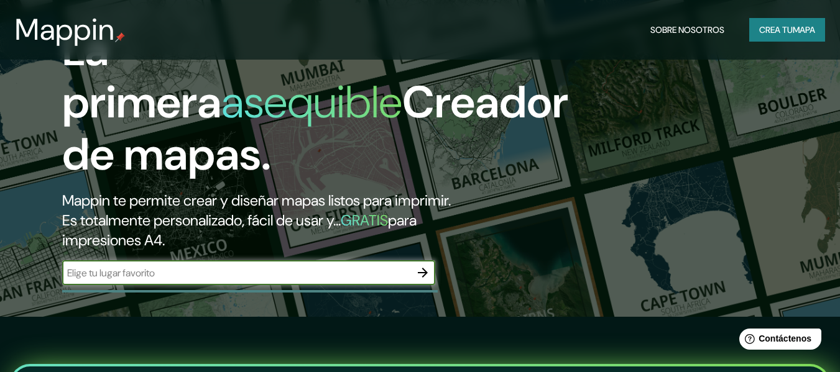
scroll to position [70, 0]
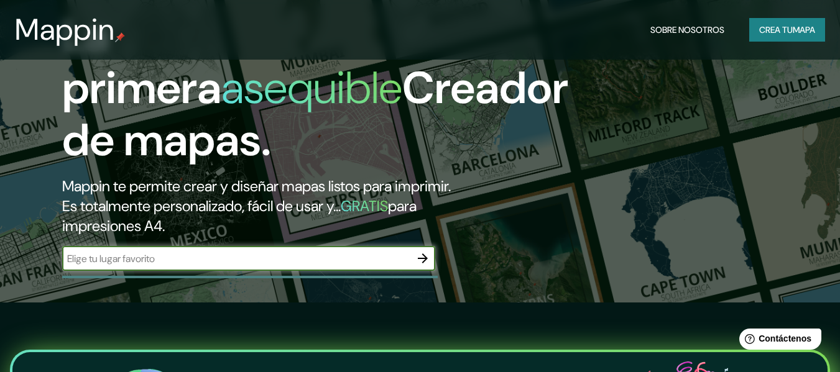
click at [794, 13] on div "Mappin Sobre nosotros Crea tu mapa" at bounding box center [420, 30] width 840 height 40
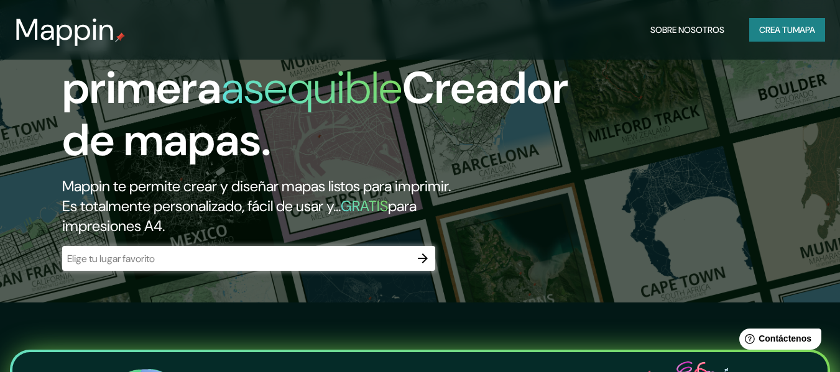
click at [793, 24] on font "mapa" at bounding box center [804, 30] width 22 height 16
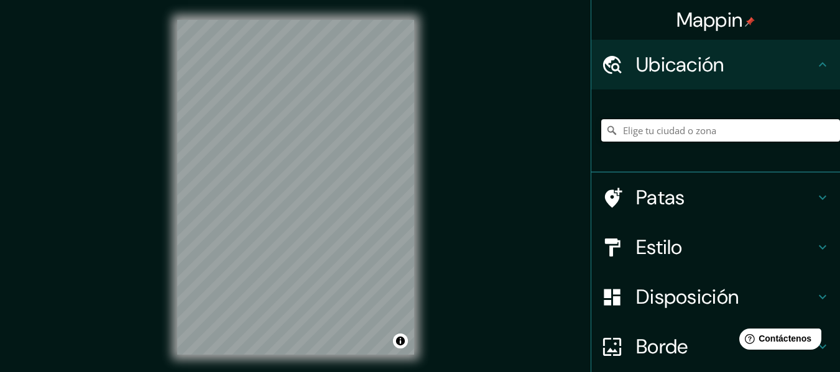
click at [720, 125] on input "Elige tu ciudad o zona" at bounding box center [720, 130] width 239 height 22
click at [769, 136] on input "Elige tu ciudad o zona" at bounding box center [720, 130] width 239 height 22
paste input "-0.258090, -79.155924"
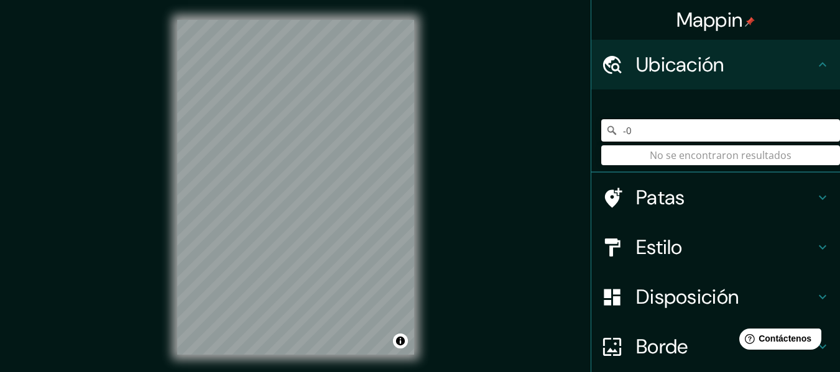
type input "-"
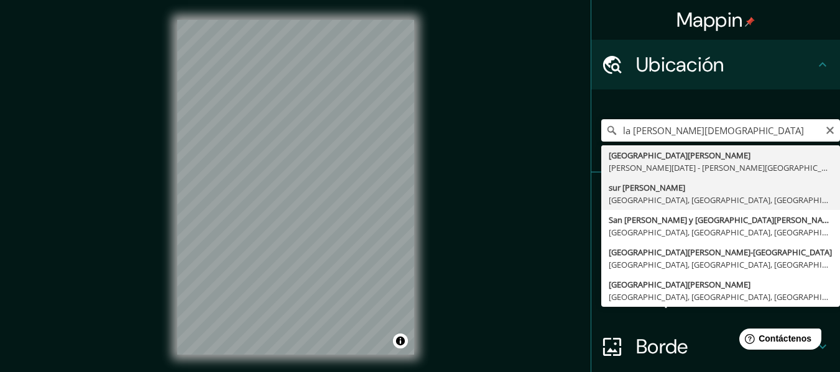
type input "[GEOGRAPHIC_DATA], [GEOGRAPHIC_DATA], [GEOGRAPHIC_DATA], [GEOGRAPHIC_DATA]"
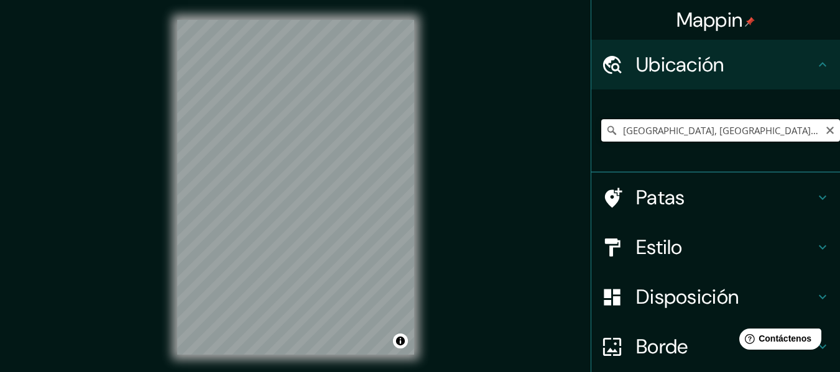
click at [783, 139] on input "[GEOGRAPHIC_DATA], [GEOGRAPHIC_DATA], [GEOGRAPHIC_DATA], [GEOGRAPHIC_DATA]" at bounding box center [720, 130] width 239 height 22
click at [825, 135] on icon "Claro" at bounding box center [830, 131] width 10 height 10
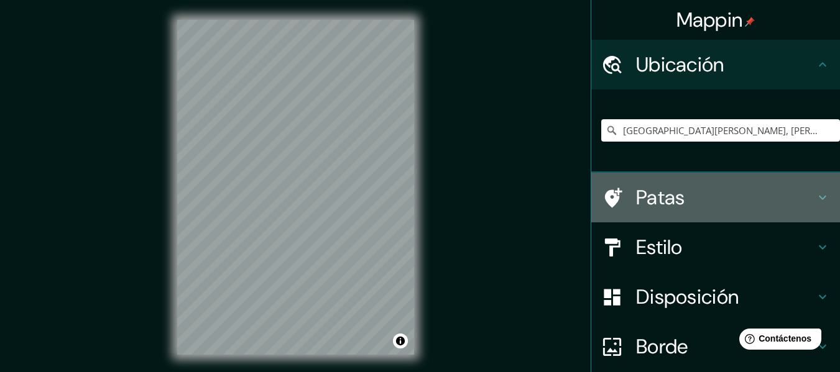
click at [739, 185] on div "Patas" at bounding box center [715, 198] width 249 height 50
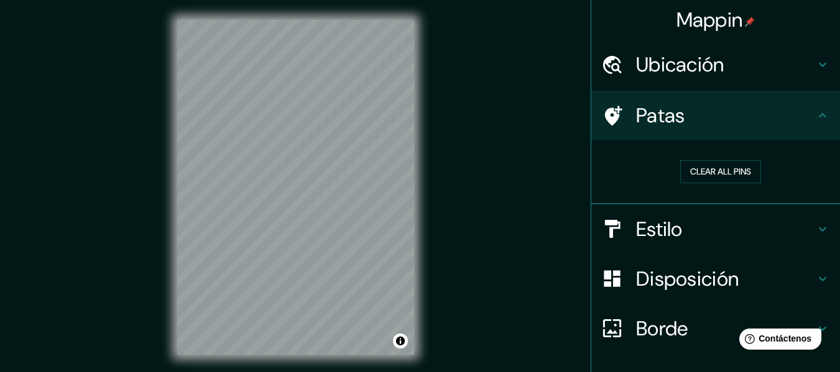
click at [733, 236] on h4 "Estilo" at bounding box center [725, 229] width 179 height 25
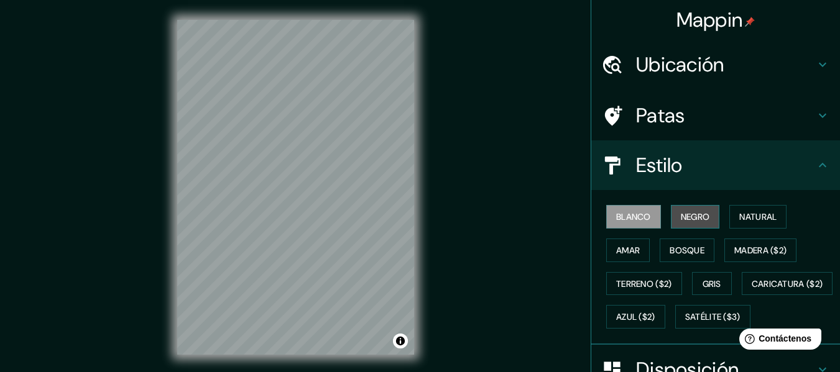
click at [688, 213] on font "Negro" at bounding box center [695, 216] width 29 height 11
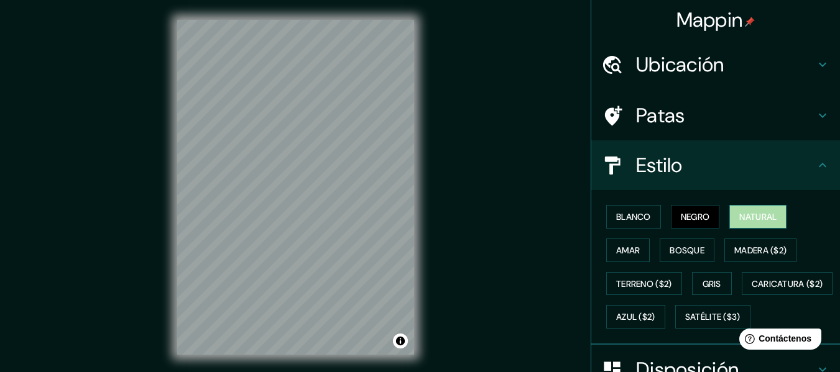
click at [749, 225] on button "Natural" at bounding box center [757, 217] width 57 height 24
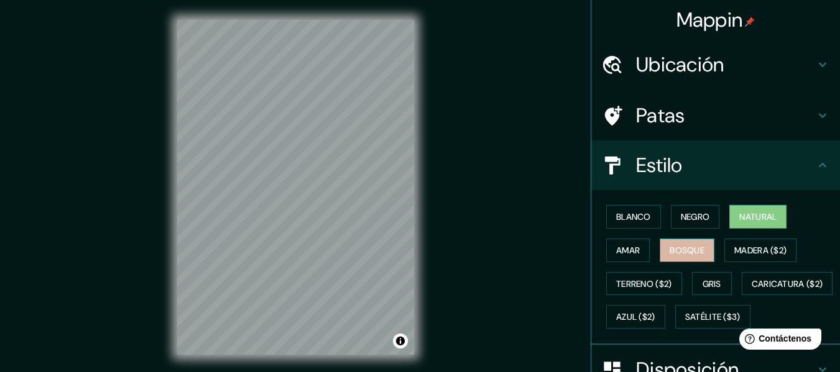
click at [660, 249] on button "Bosque" at bounding box center [687, 251] width 55 height 24
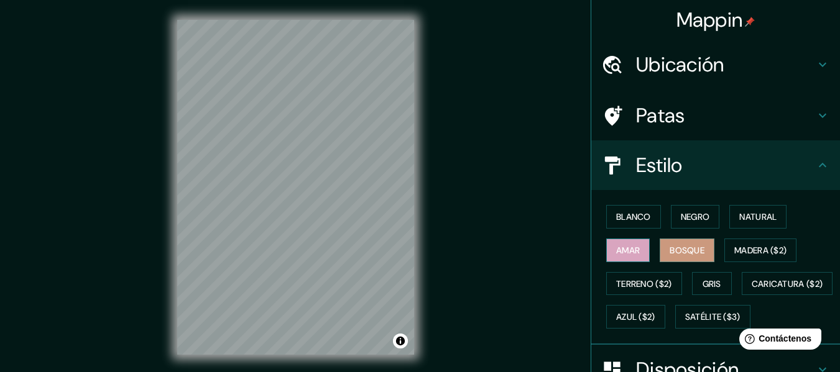
click at [619, 252] on font "Amar" at bounding box center [628, 250] width 24 height 11
click at [696, 294] on button "Gris" at bounding box center [712, 284] width 40 height 24
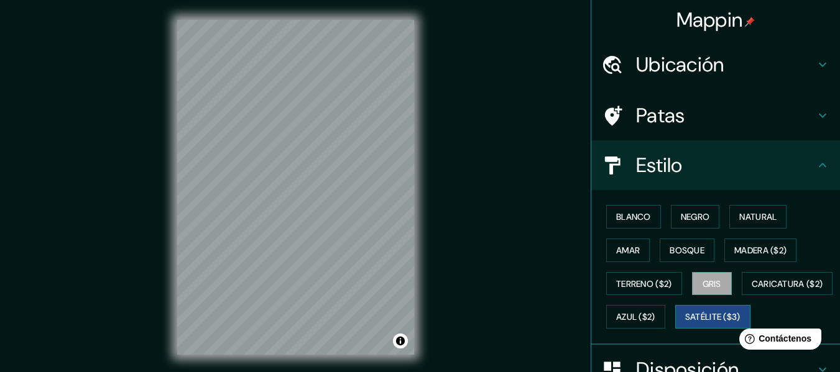
click at [678, 334] on div "Blanco Negro Natural Amar Bosque Madera ($2) Terreno ($2) Gris Caricatura ($2) …" at bounding box center [720, 267] width 239 height 134
click at [685, 323] on font "Satélite ($3)" at bounding box center [712, 317] width 55 height 11
click at [422, 223] on div "© Mapbox © OpenStreetMap Improve this map © Maxar" at bounding box center [295, 187] width 277 height 375
click at [174, 132] on div "© Mapbox © OpenStreetMap Improve this map © Maxar" at bounding box center [295, 187] width 277 height 375
click at [440, 188] on div "Mappin Ubicación [STREET_ADDRESS][PERSON_NAME][PERSON_NAME][DATE][PERSON_NAME][…" at bounding box center [420, 197] width 840 height 395
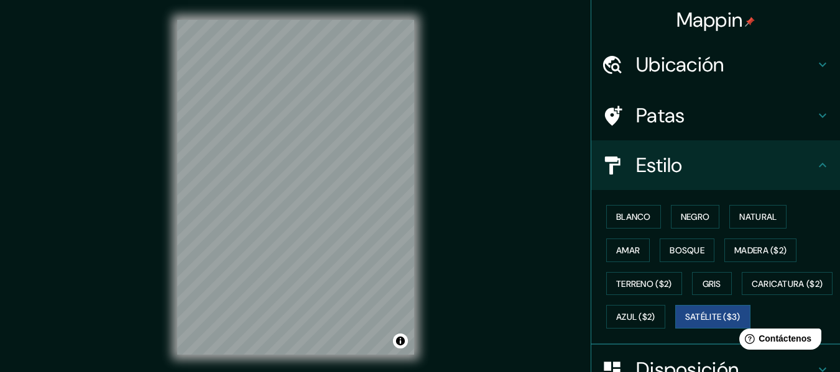
click at [423, 234] on div "© Mapbox © OpenStreetMap Improve this map © Maxar" at bounding box center [295, 187] width 277 height 375
click at [646, 211] on button "Blanco" at bounding box center [633, 217] width 55 height 24
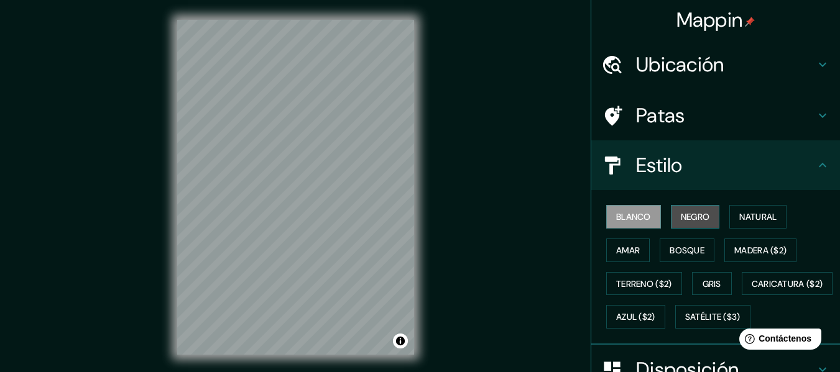
click at [694, 220] on font "Negro" at bounding box center [695, 216] width 29 height 11
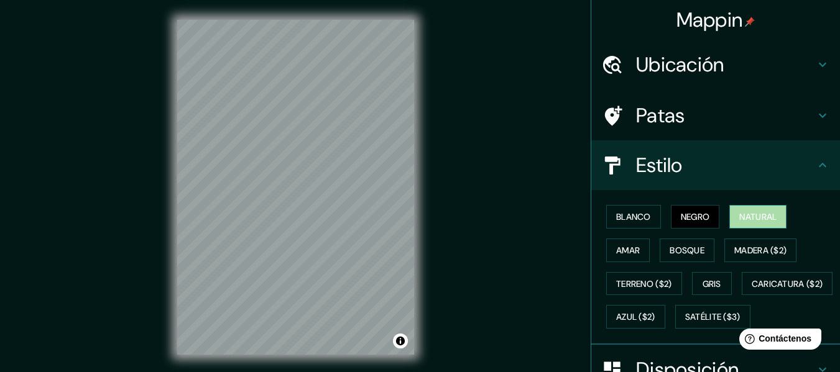
click at [739, 224] on font "Natural" at bounding box center [757, 217] width 37 height 16
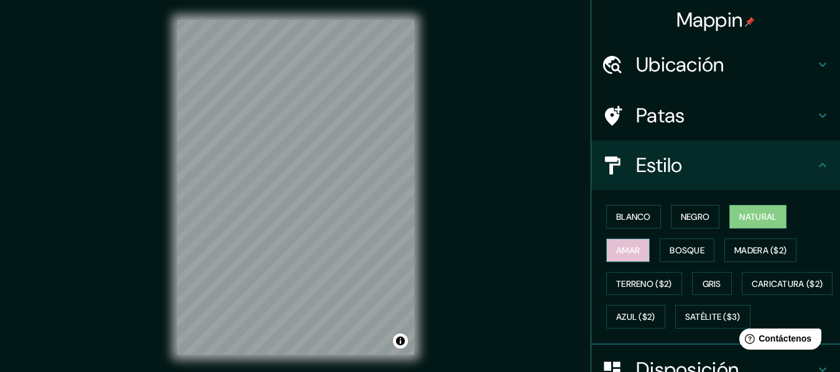
click at [617, 248] on font "Amar" at bounding box center [628, 250] width 24 height 11
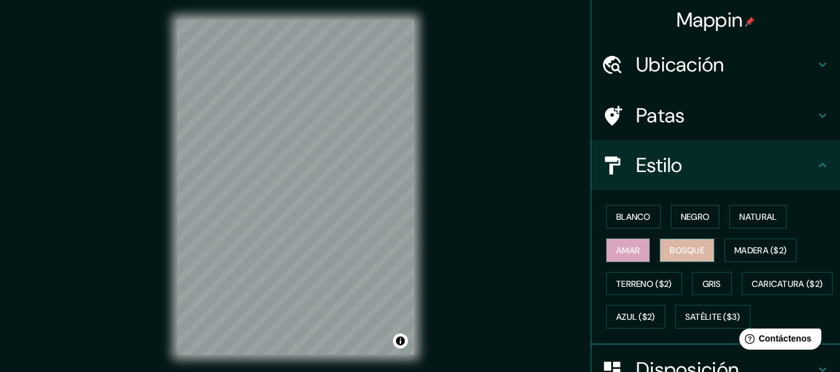
click at [660, 251] on button "Bosque" at bounding box center [687, 251] width 55 height 24
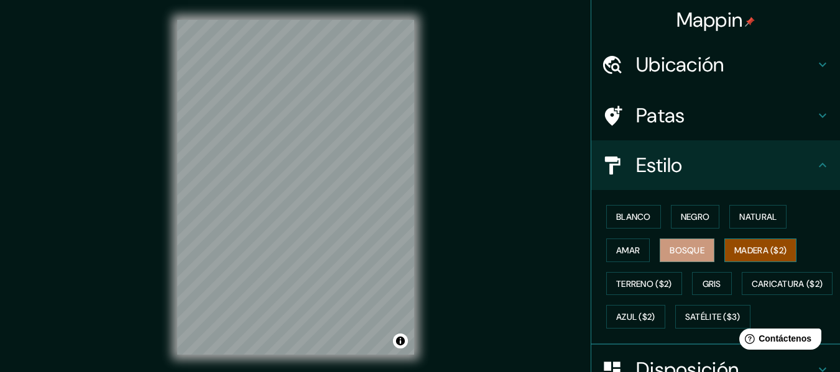
click at [754, 253] on font "Madera ($2)" at bounding box center [760, 251] width 52 height 16
click at [725, 281] on button "Gris" at bounding box center [712, 284] width 40 height 24
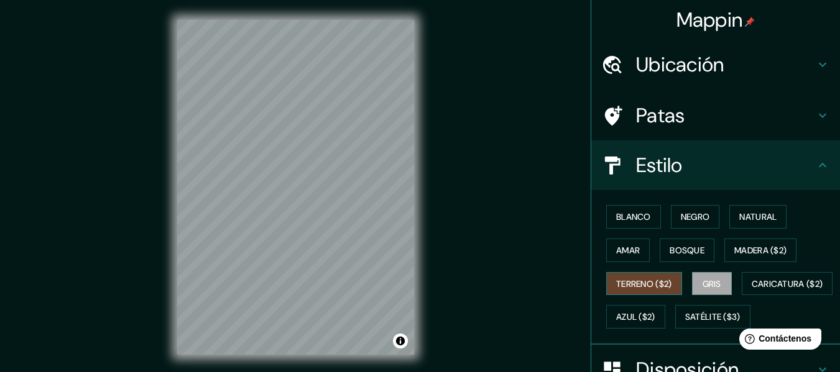
click at [656, 285] on font "Terreno ($2)" at bounding box center [644, 284] width 56 height 11
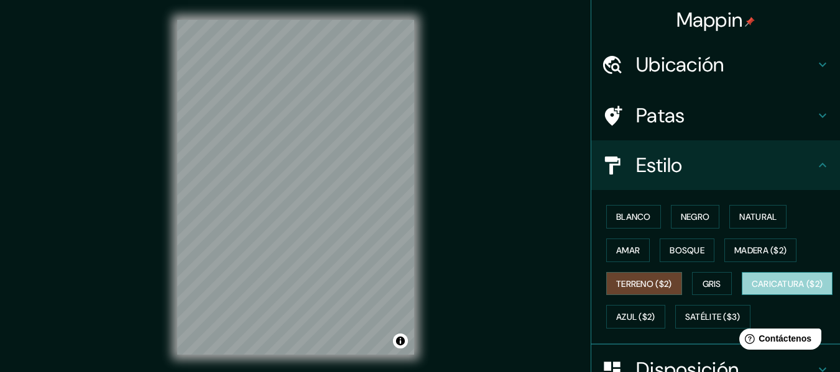
click at [752, 290] on font "Caricatura ($2)" at bounding box center [788, 284] width 72 height 11
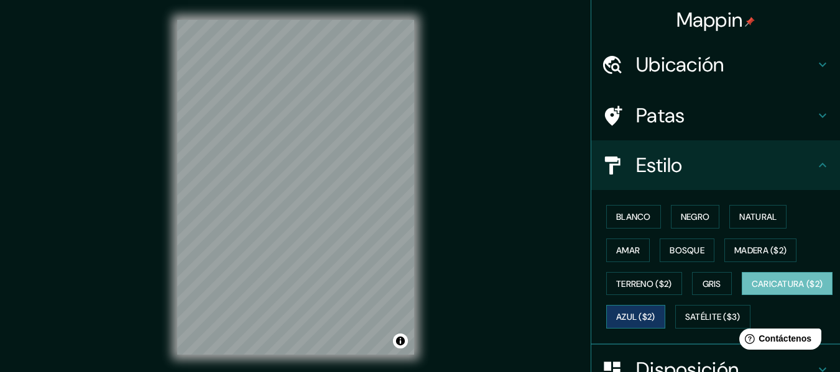
click at [655, 320] on font "Azul ($2)" at bounding box center [635, 317] width 39 height 11
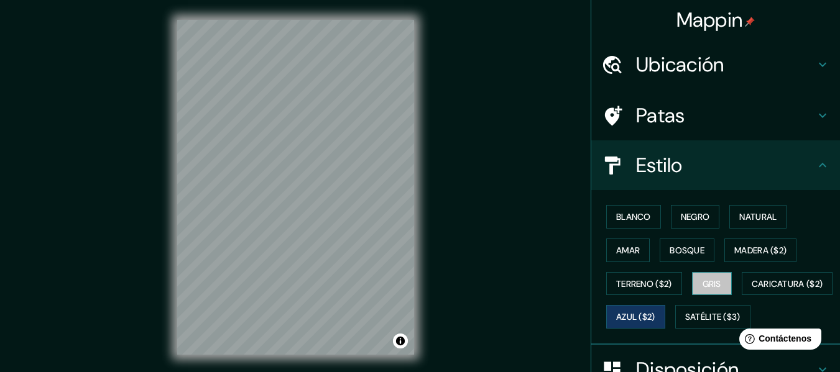
click at [703, 275] on button "Gris" at bounding box center [712, 284] width 40 height 24
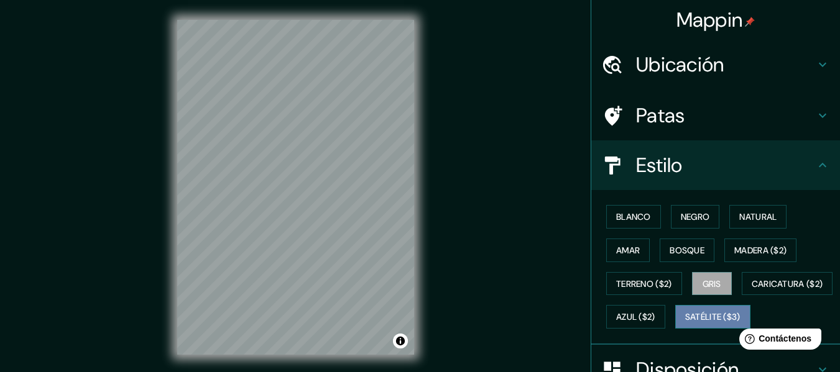
click at [685, 323] on font "Satélite ($3)" at bounding box center [712, 317] width 55 height 11
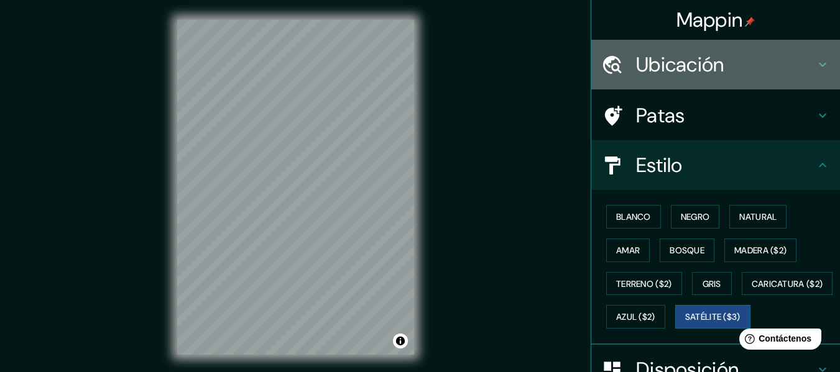
click at [742, 62] on h4 "Ubicación" at bounding box center [725, 64] width 179 height 25
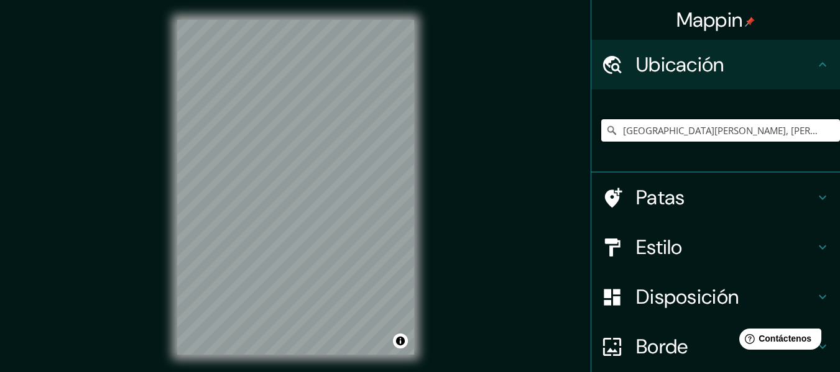
drag, startPoint x: 700, startPoint y: 127, endPoint x: 497, endPoint y: 141, distance: 202.5
click at [497, 141] on div "Mappin Ubicación [STREET_ADDRESS][PERSON_NAME][PERSON_NAME][DATE][PERSON_NAME][…" at bounding box center [420, 197] width 840 height 395
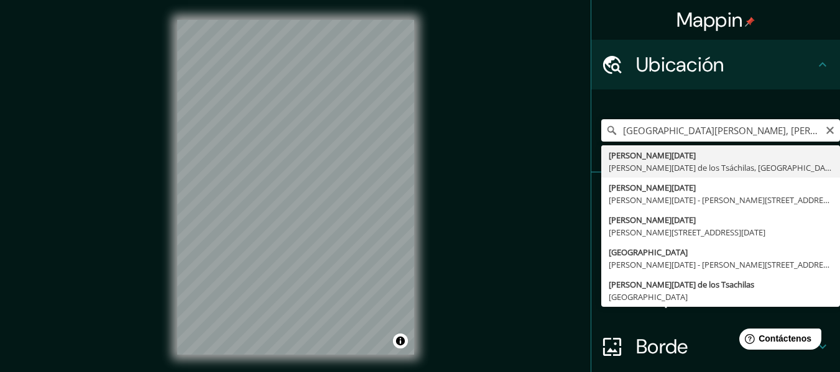
type input "[PERSON_NAME][DATE], [PERSON_NAME][GEOGRAPHIC_DATA][DATE], [GEOGRAPHIC_DATA]"
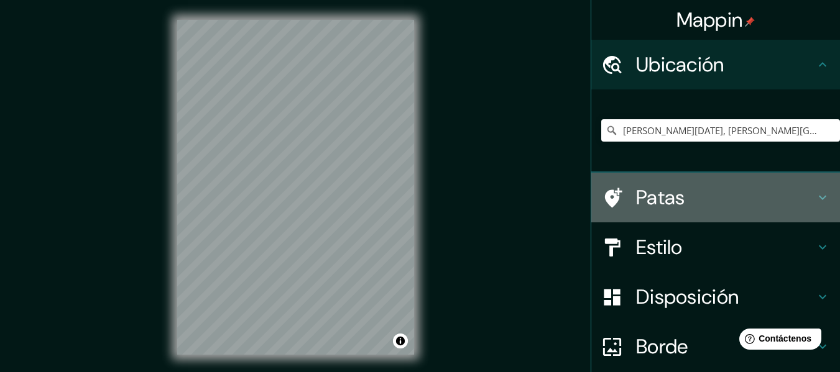
click at [741, 213] on div "Patas" at bounding box center [715, 198] width 249 height 50
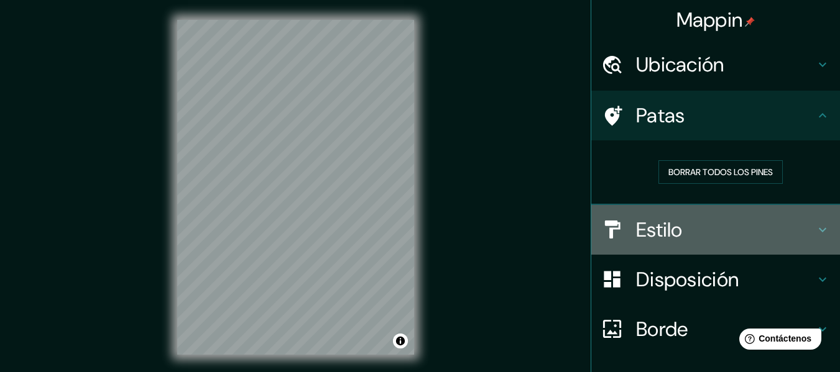
click at [738, 215] on div "Estilo" at bounding box center [715, 230] width 249 height 50
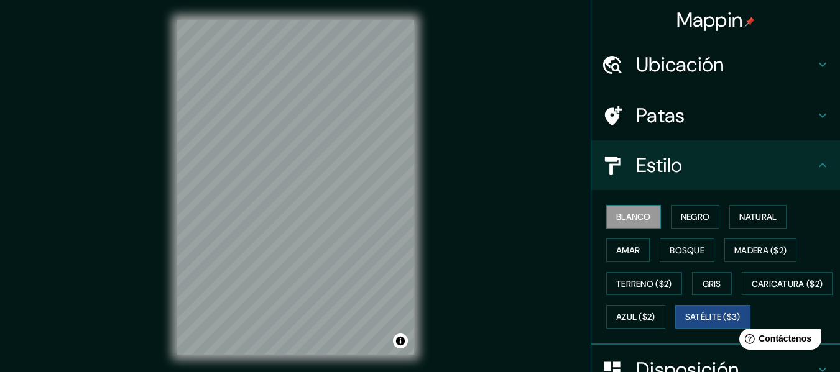
click at [616, 220] on font "Blanco" at bounding box center [633, 216] width 35 height 11
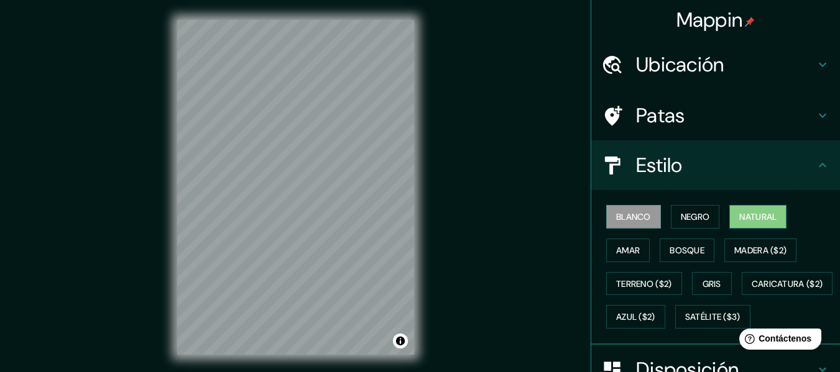
click at [753, 220] on font "Natural" at bounding box center [757, 216] width 37 height 11
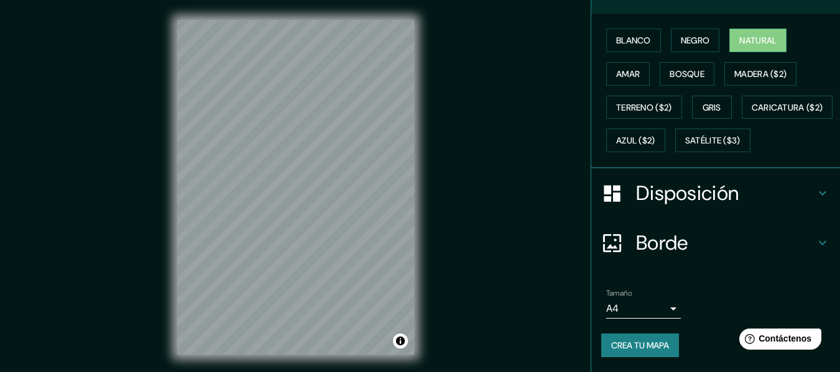
scroll to position [210, 0]
click at [752, 190] on h4 "Disposición" at bounding box center [725, 193] width 179 height 25
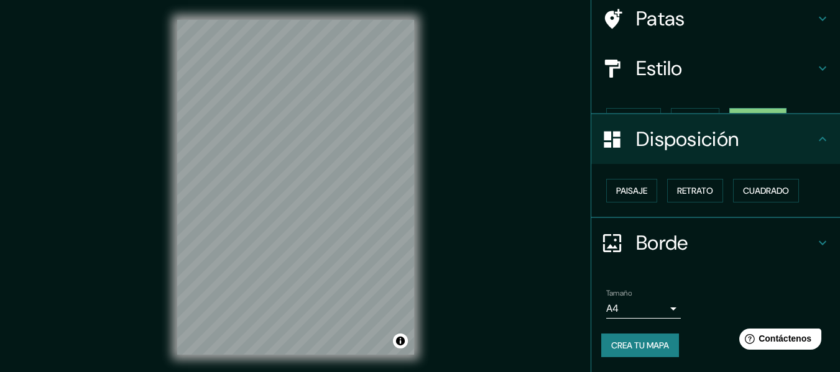
scroll to position [76, 0]
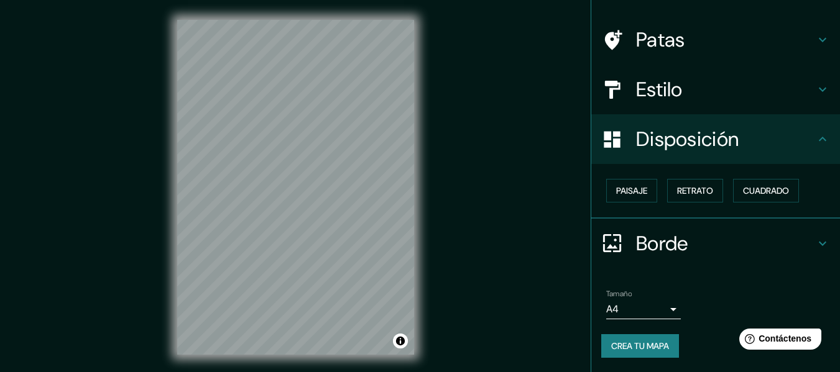
click at [679, 245] on font "Borde" at bounding box center [662, 244] width 52 height 26
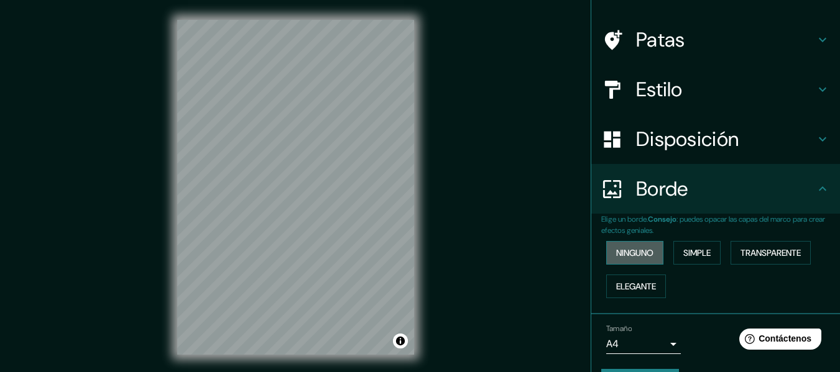
click at [644, 254] on font "Ninguno" at bounding box center [634, 253] width 37 height 11
click at [639, 285] on font "Elegante" at bounding box center [636, 286] width 40 height 11
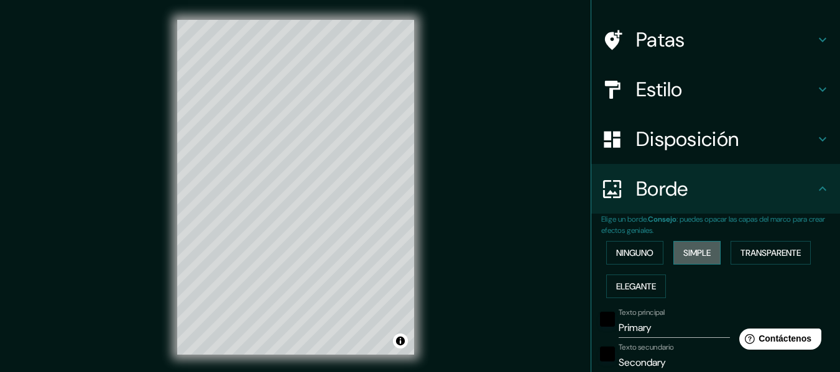
click at [690, 259] on font "Simple" at bounding box center [696, 253] width 27 height 16
click at [761, 252] on font "Transparente" at bounding box center [771, 253] width 60 height 11
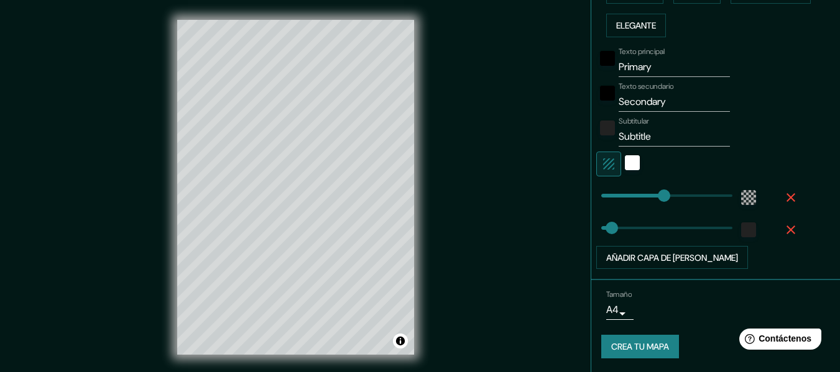
scroll to position [248, 0]
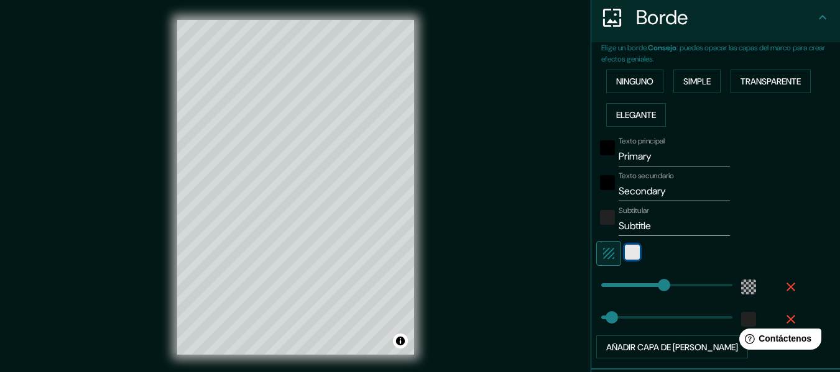
click at [625, 251] on div "blanco" at bounding box center [632, 252] width 15 height 15
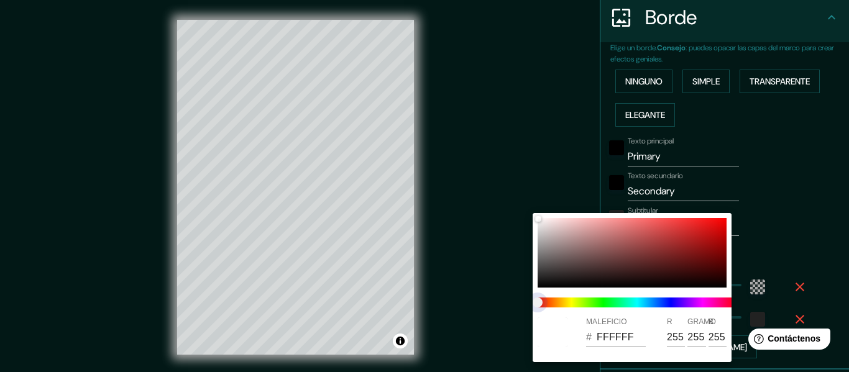
type input "183"
type input "30"
type input "183"
type input "30"
drag, startPoint x: 606, startPoint y: 313, endPoint x: 627, endPoint y: 314, distance: 21.8
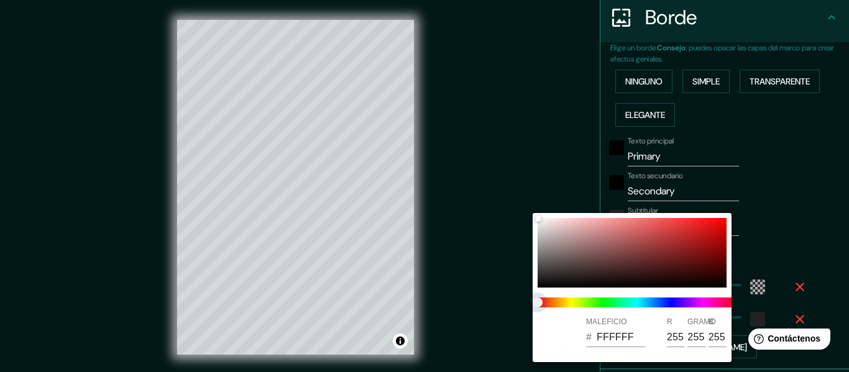
click at [627, 314] on div "MALEFICIO # FFFFFF R 255 GRAMO 255 B 255" at bounding box center [632, 287] width 199 height 149
click at [621, 303] on span at bounding box center [637, 303] width 199 height 10
type input "183"
type input "30"
click at [608, 303] on span at bounding box center [637, 303] width 199 height 10
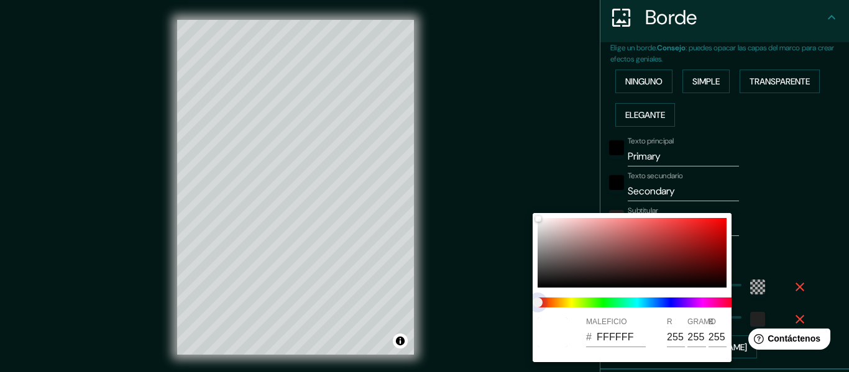
type input "183"
type input "30"
click at [602, 301] on span at bounding box center [637, 303] width 199 height 10
type input "183"
type input "30"
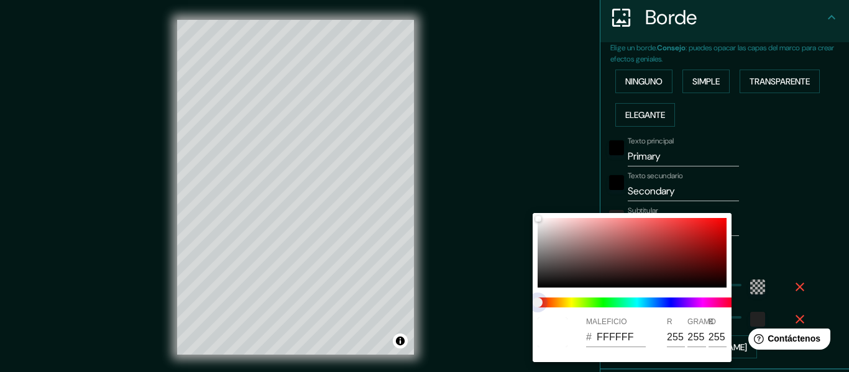
type input "183"
type input "30"
click at [585, 300] on span at bounding box center [637, 303] width 199 height 10
click at [584, 298] on span at bounding box center [637, 303] width 199 height 10
type input "183"
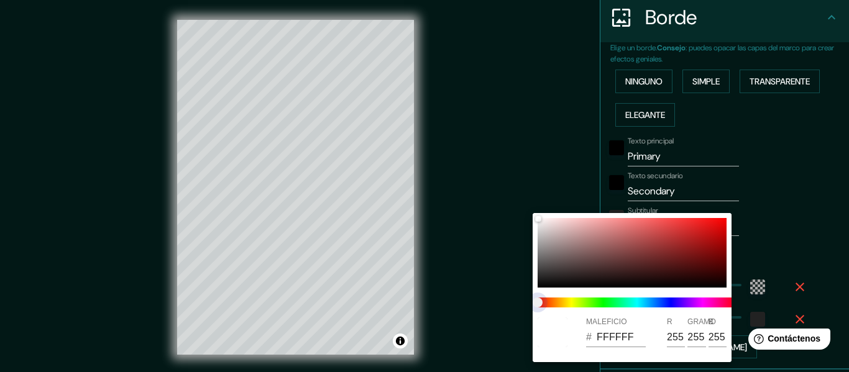
type input "30"
drag, startPoint x: 673, startPoint y: 269, endPoint x: 695, endPoint y: 254, distance: 26.9
click at [673, 268] on div at bounding box center [632, 253] width 189 height 70
type input "183"
type input "30"
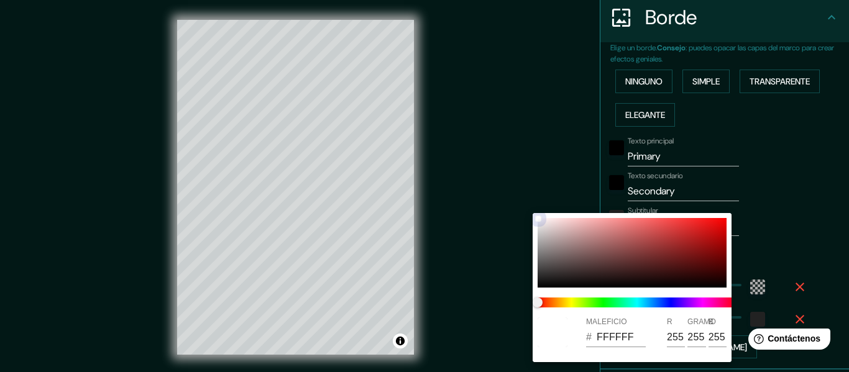
type input "471414"
type input "71"
type input "20"
click at [608, 261] on div at bounding box center [632, 253] width 189 height 70
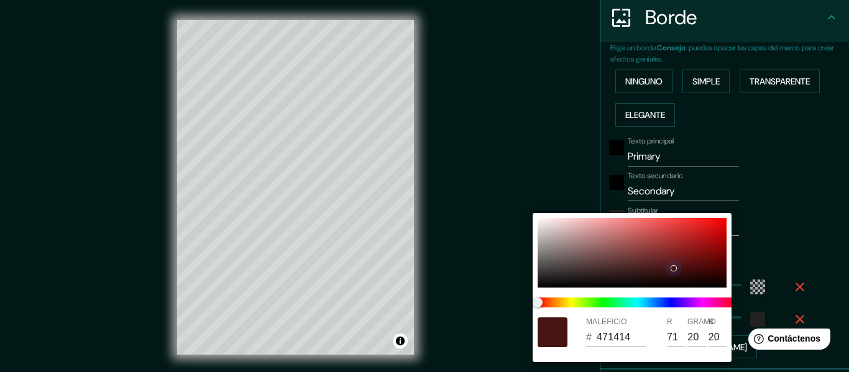
type input "183"
type input "30"
type input "603D3D"
type input "96"
type input "61"
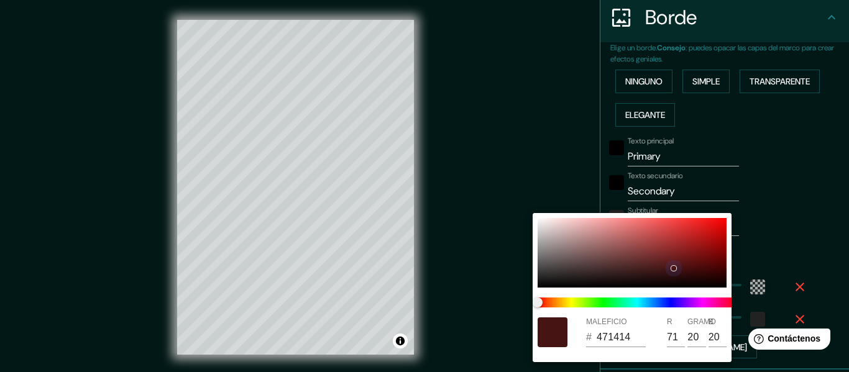
type input "61"
drag, startPoint x: 570, startPoint y: 250, endPoint x: 562, endPoint y: 243, distance: 10.6
click at [569, 249] on div at bounding box center [632, 253] width 189 height 70
type input "183"
type input "30"
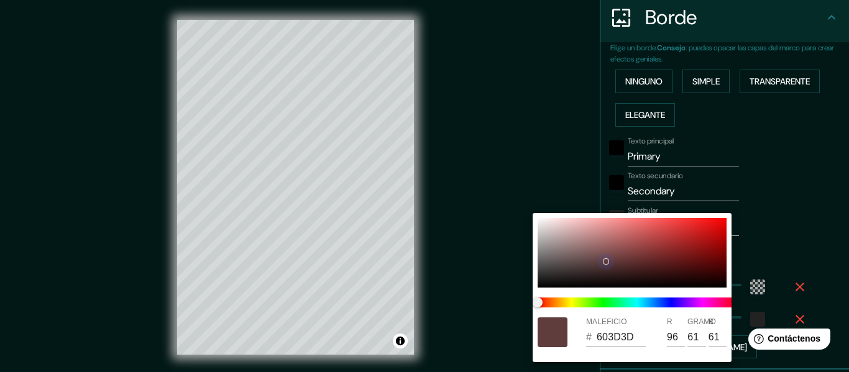
type input "8C7575"
type input "140"
type input "117"
click at [559, 238] on div at bounding box center [632, 253] width 189 height 70
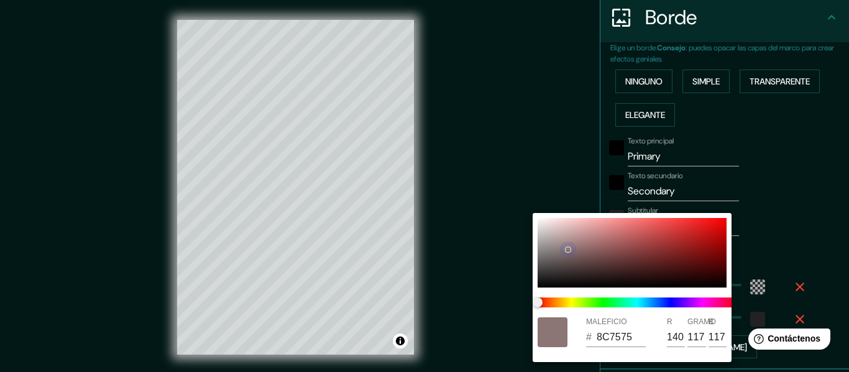
type input "183"
type input "30"
type input "B8A3A3"
type input "184"
type input "163"
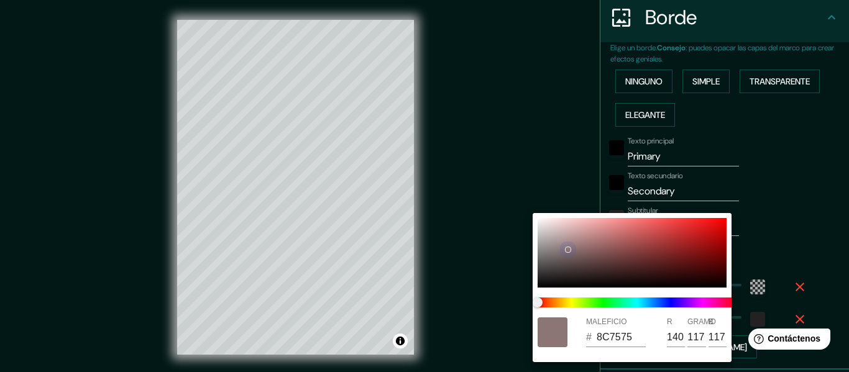
type input "163"
click at [550, 229] on div at bounding box center [632, 253] width 189 height 70
type input "183"
type input "30"
type input "D8CACA"
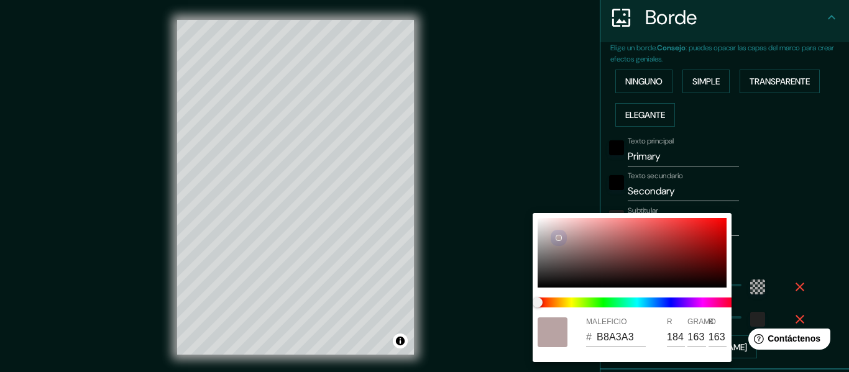
type input "216"
type input "202"
click at [544, 229] on div at bounding box center [632, 253] width 189 height 70
type input "183"
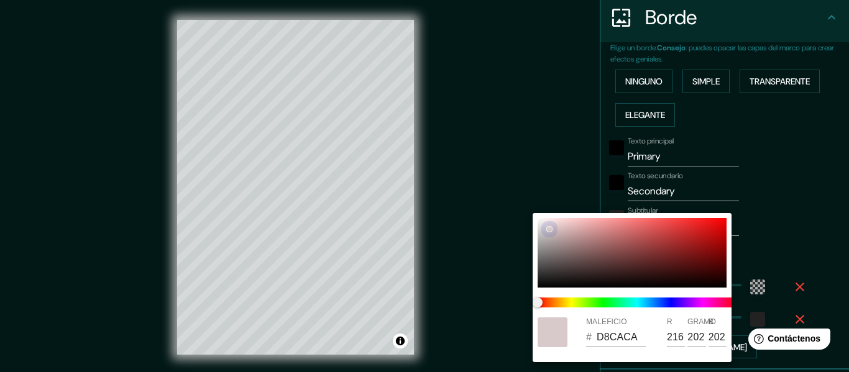
type input "30"
type input "D6CFCF"
type input "214"
type input "207"
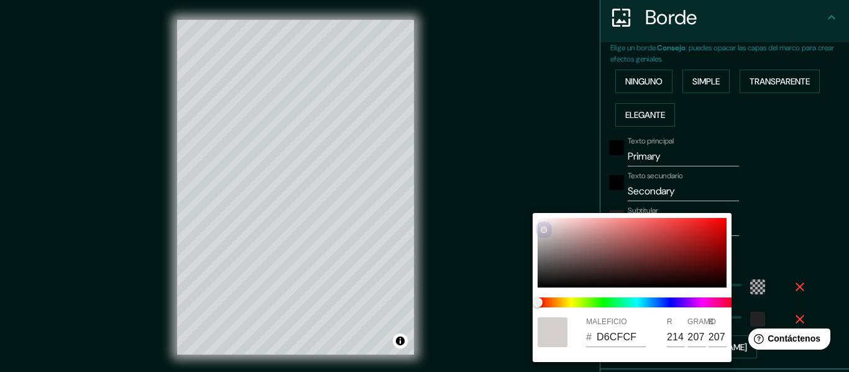
click at [543, 239] on div at bounding box center [632, 253] width 189 height 70
type input "183"
type input "30"
type input "B3AEAE"
type input "179"
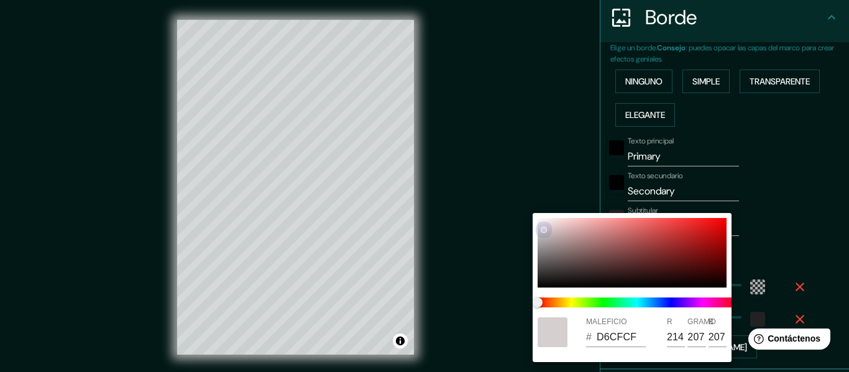
type input "174"
click at [547, 276] on div at bounding box center [632, 253] width 189 height 70
type input "183"
type input "30"
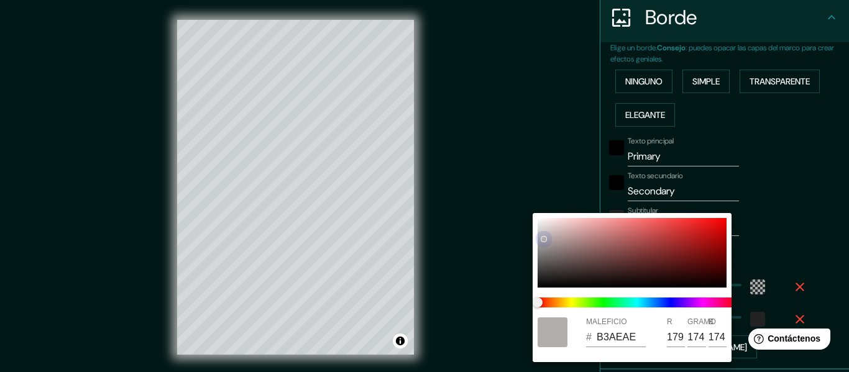
type input "292727"
type input "41"
type input "39"
click at [840, 254] on div at bounding box center [424, 186] width 849 height 372
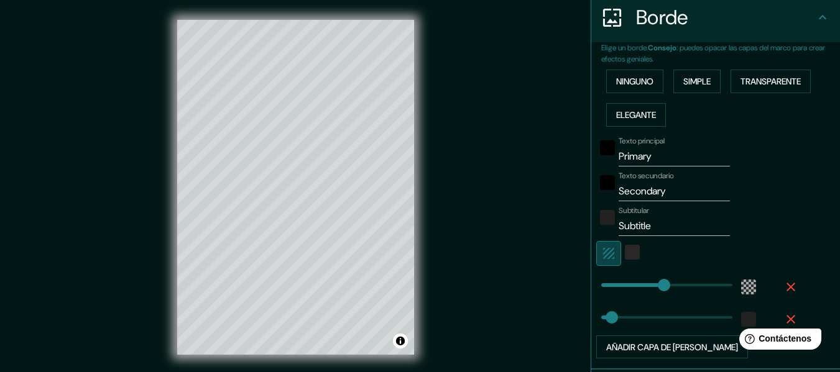
click at [603, 257] on icon "button" at bounding box center [608, 253] width 15 height 15
type input "183"
type input "30"
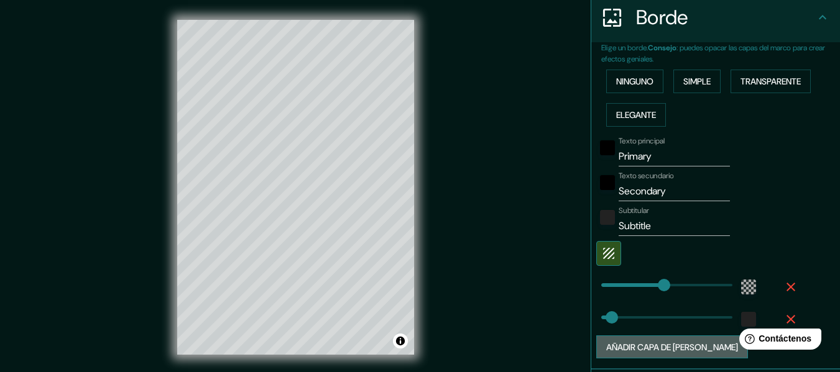
click at [669, 351] on font "Añadir capa de [PERSON_NAME]" at bounding box center [672, 347] width 132 height 11
type input "183"
type input "30"
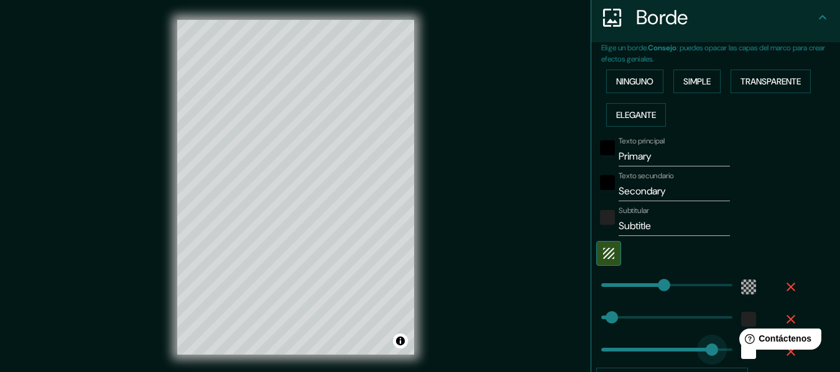
type input "354"
drag, startPoint x: 652, startPoint y: 350, endPoint x: 715, endPoint y: 352, distance: 62.2
type input "183"
type input "30"
type input "25"
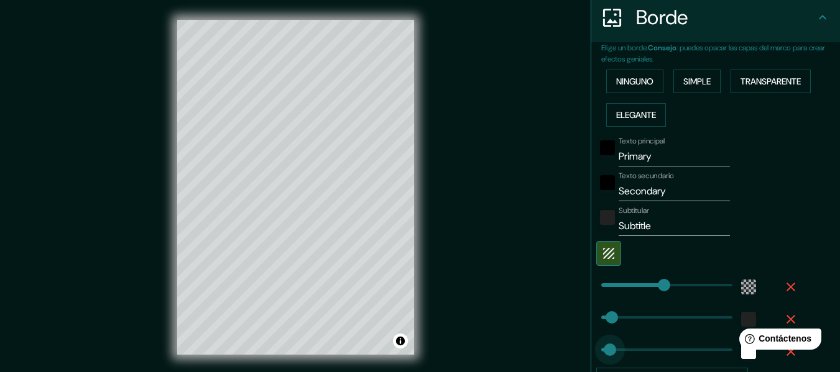
drag, startPoint x: 716, startPoint y: 350, endPoint x: 601, endPoint y: 353, distance: 115.7
type input "183"
type input "30"
type input "0"
drag, startPoint x: 600, startPoint y: 349, endPoint x: 589, endPoint y: 351, distance: 11.3
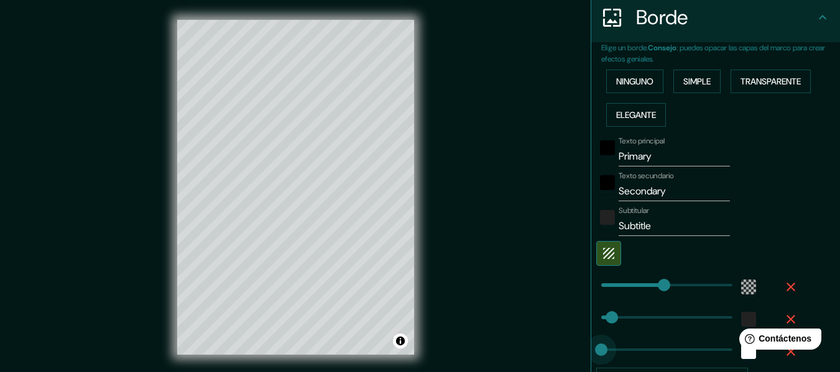
type input "183"
type input "30"
type input "183"
type input "58"
type input "183"
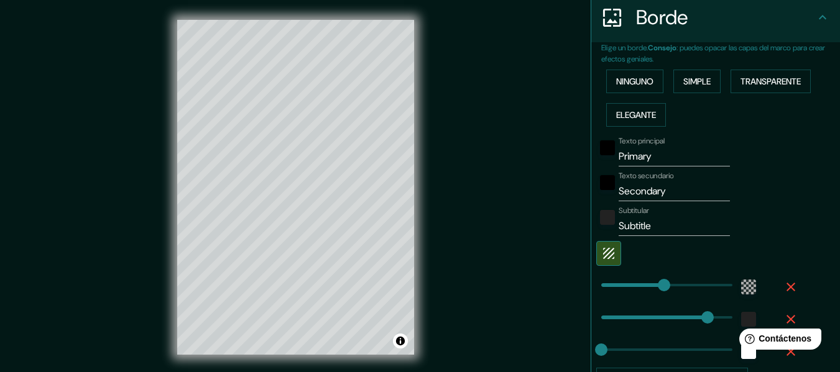
type input "5"
type input "130"
type input "36"
drag, startPoint x: 634, startPoint y: 280, endPoint x: 604, endPoint y: 285, distance: 30.3
type input "74"
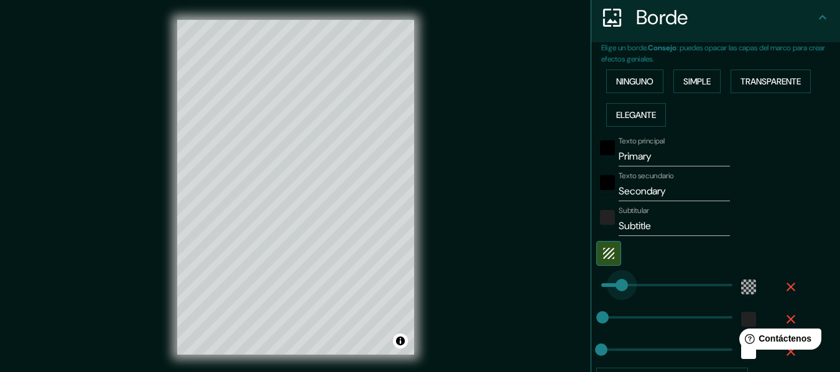
drag, startPoint x: 611, startPoint y: 280, endPoint x: 618, endPoint y: 280, distance: 6.9
type input "127"
drag, startPoint x: 682, startPoint y: 227, endPoint x: 600, endPoint y: 233, distance: 81.7
click at [600, 233] on div "Subtitular Subtitle" at bounding box center [698, 221] width 204 height 30
drag, startPoint x: 676, startPoint y: 189, endPoint x: 570, endPoint y: 200, distance: 106.2
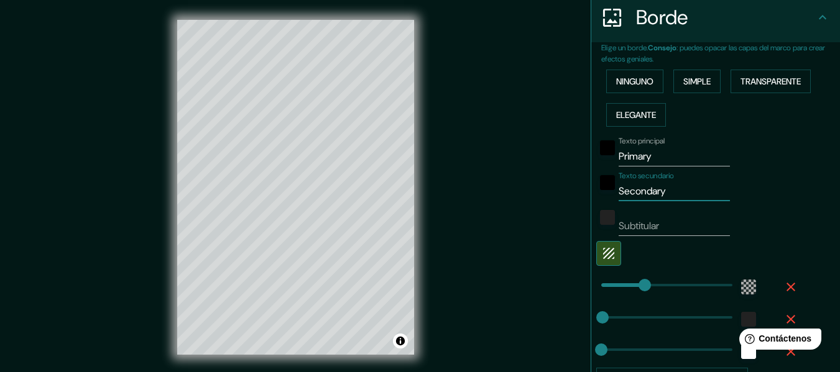
click at [570, 199] on div "Mappin Ubicación [PERSON_NAME][DATE], [PERSON_NAME][GEOGRAPHIC_DATA][DATE], [GE…" at bounding box center [420, 197] width 840 height 395
drag, startPoint x: 669, startPoint y: 155, endPoint x: 567, endPoint y: 157, distance: 102.6
click at [567, 157] on div "Mappin Ubicación [PERSON_NAME][DATE], [PERSON_NAME][GEOGRAPHIC_DATA][DATE], [GE…" at bounding box center [420, 197] width 840 height 395
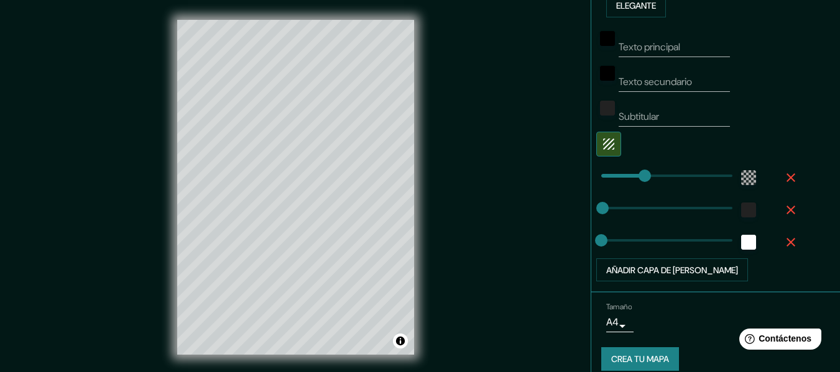
scroll to position [371, 0]
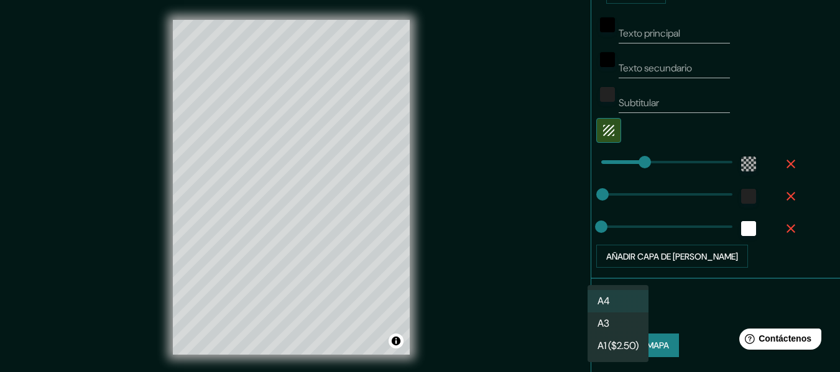
click at [606, 311] on body "Mappin Ubicación [PERSON_NAME][DATE], [PERSON_NAME][GEOGRAPHIC_DATA][DATE], [GE…" at bounding box center [420, 186] width 840 height 372
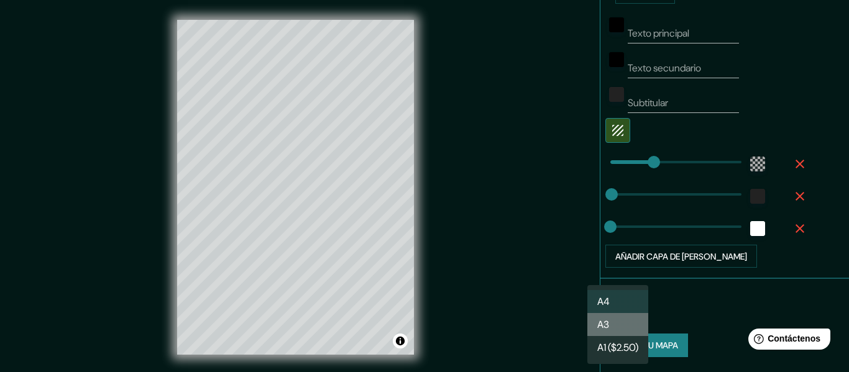
click at [613, 319] on li "A3" at bounding box center [618, 324] width 61 height 23
click at [603, 313] on body "Mappin Ubicación [PERSON_NAME][DATE], [PERSON_NAME][GEOGRAPHIC_DATA][DATE], [GE…" at bounding box center [424, 186] width 849 height 372
click at [609, 301] on font "A4" at bounding box center [603, 301] width 12 height 13
type input "single"
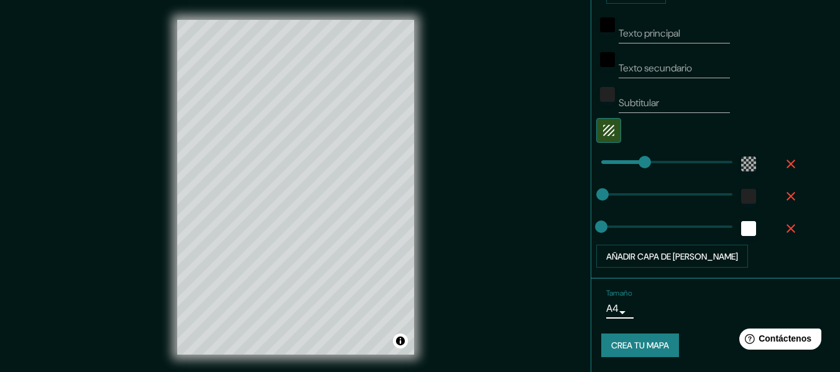
click at [652, 349] on font "Crea tu mapa" at bounding box center [640, 346] width 58 height 11
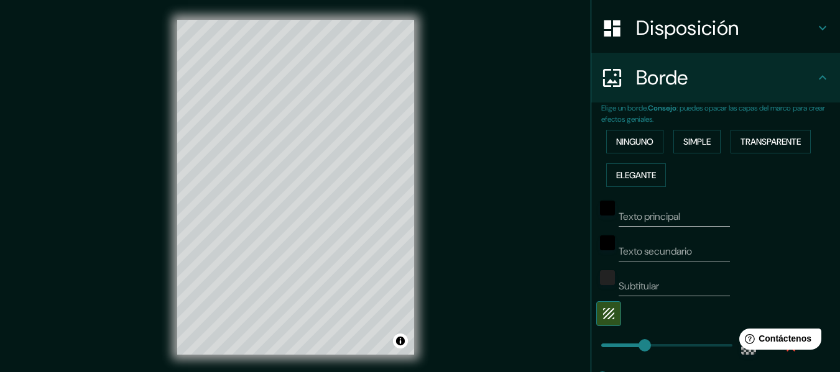
scroll to position [188, 0]
click at [771, 292] on div "Subtitular" at bounding box center [698, 281] width 204 height 30
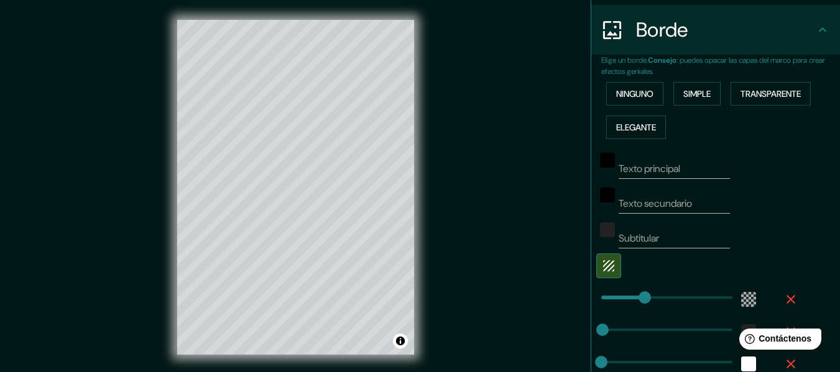
scroll to position [371, 0]
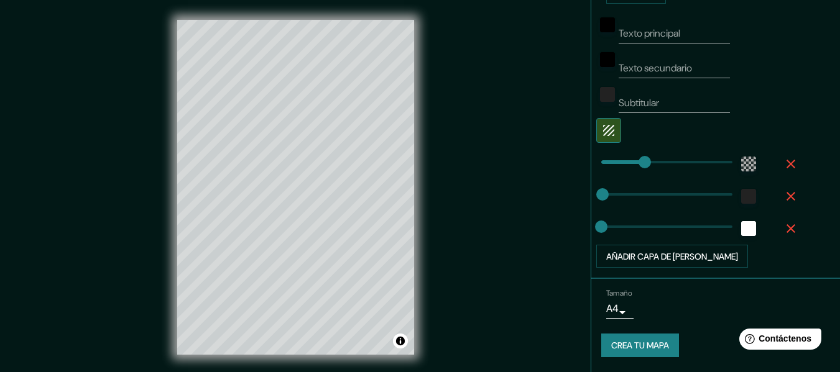
click at [611, 338] on font "Crea tu mapa" at bounding box center [640, 346] width 58 height 16
click at [621, 345] on div "Crea tu mapa" at bounding box center [715, 346] width 229 height 24
click at [402, 348] on button "Activar o desactivar atribución" at bounding box center [400, 341] width 15 height 15
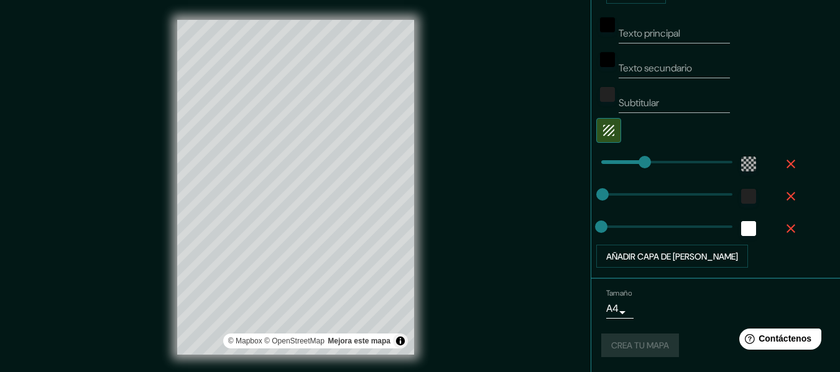
click at [444, 336] on div "Mappin Ubicación [PERSON_NAME][DATE], [PERSON_NAME][GEOGRAPHIC_DATA][DATE], [GE…" at bounding box center [420, 197] width 840 height 395
click at [655, 342] on div "Crea tu mapa" at bounding box center [715, 346] width 229 height 24
click at [669, 338] on button "Crea tu mapa" at bounding box center [640, 346] width 78 height 24
click at [787, 226] on icon "button" at bounding box center [791, 228] width 9 height 9
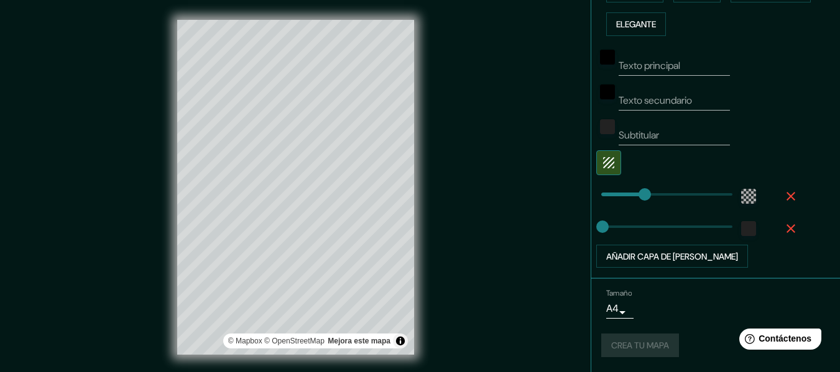
scroll to position [338, 0]
click at [784, 228] on icon "button" at bounding box center [791, 228] width 15 height 15
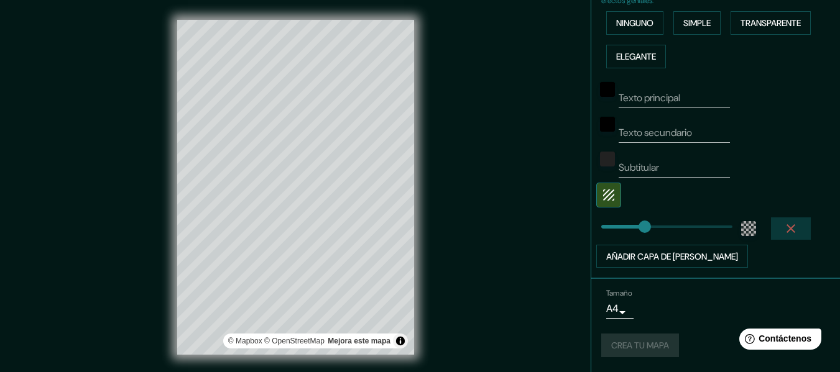
click at [784, 226] on icon "button" at bounding box center [791, 228] width 15 height 15
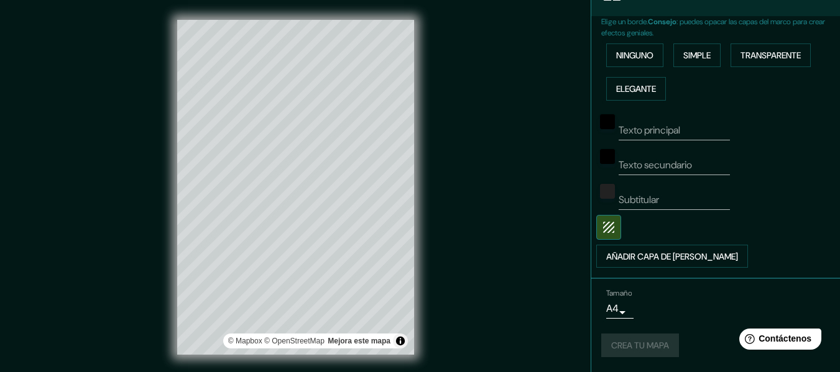
scroll to position [274, 0]
click at [735, 203] on div "Subtitular" at bounding box center [698, 195] width 204 height 30
click at [708, 206] on input "Subtitular" at bounding box center [674, 200] width 111 height 20
click at [731, 208] on div "Subtitular" at bounding box center [698, 195] width 204 height 30
click at [662, 338] on font "Crea tu mapa" at bounding box center [640, 346] width 58 height 16
